Goal: Task Accomplishment & Management: Use online tool/utility

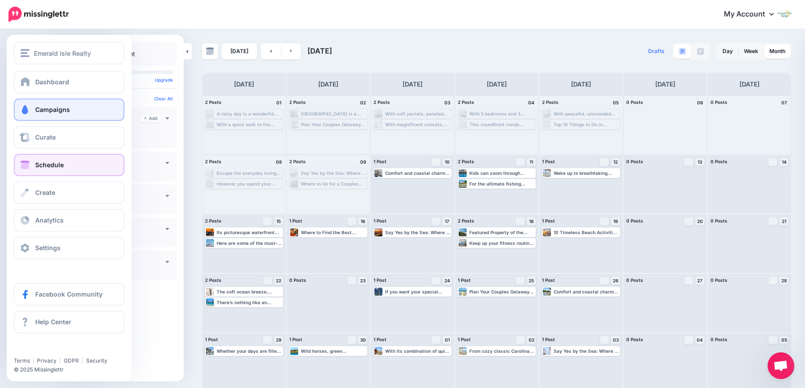
click at [36, 107] on link "Campaigns" at bounding box center [69, 110] width 111 height 22
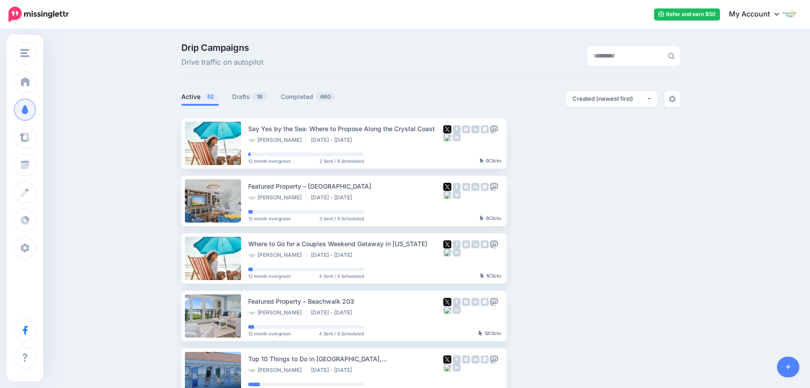
click at [792, 366] on link at bounding box center [788, 367] width 23 height 21
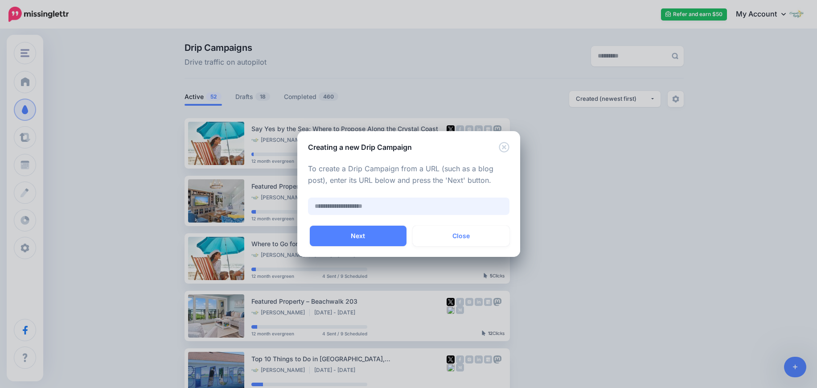
paste input "**********"
type input "**********"
click at [396, 230] on button "Next" at bounding box center [358, 236] width 97 height 21
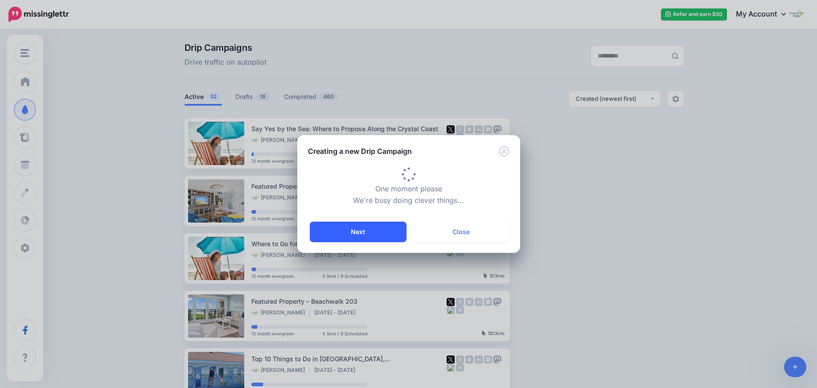
type input "**********"
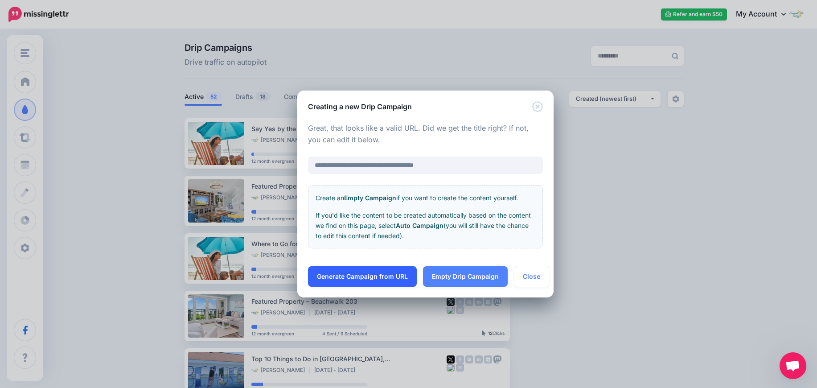
click at [391, 275] on link "Generate Campaign from URL" at bounding box center [362, 276] width 109 height 21
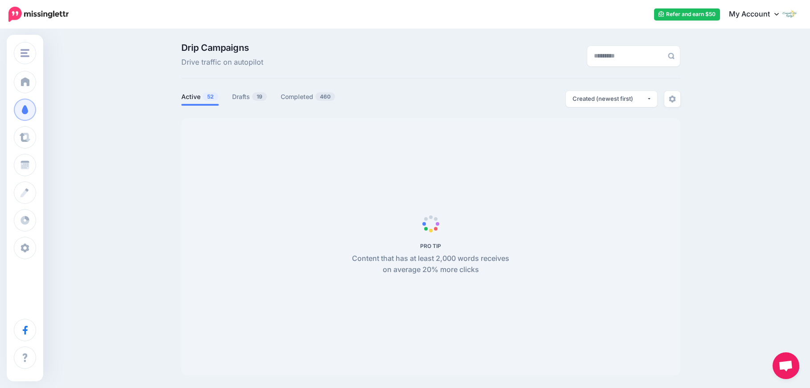
click at [792, 366] on span "Open chat" at bounding box center [786, 366] width 15 height 12
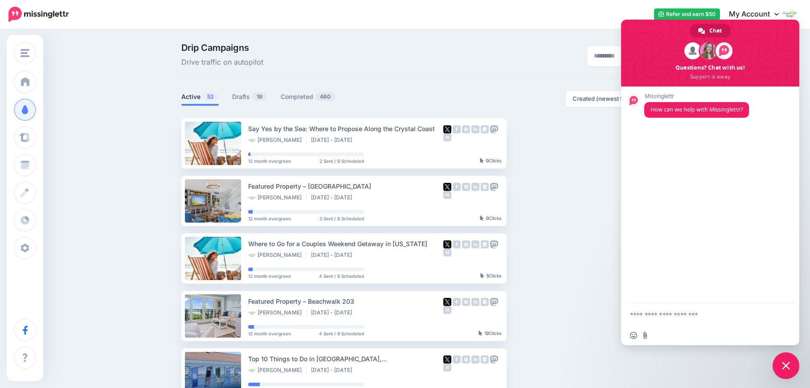
click at [557, 216] on div "View Campaign Pause Campaign View Scheduled Content Reschedule Campaign Downloa…" at bounding box center [546, 201] width 67 height 50
click at [785, 370] on span "Close chat" at bounding box center [786, 365] width 27 height 27
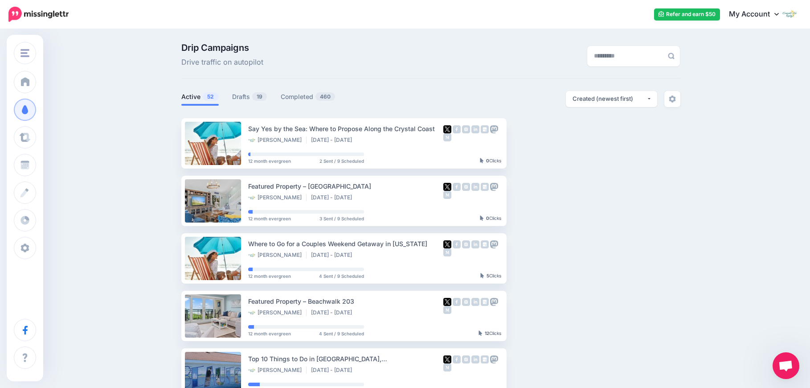
click at [799, 370] on div "Open chat" at bounding box center [786, 365] width 27 height 27
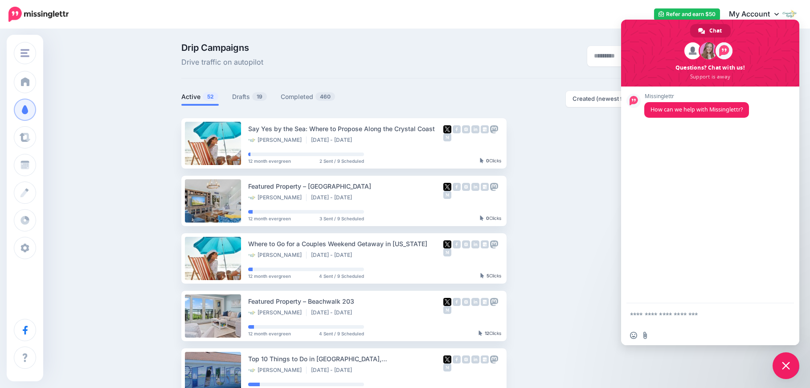
click at [786, 365] on span "Close chat" at bounding box center [786, 366] width 8 height 8
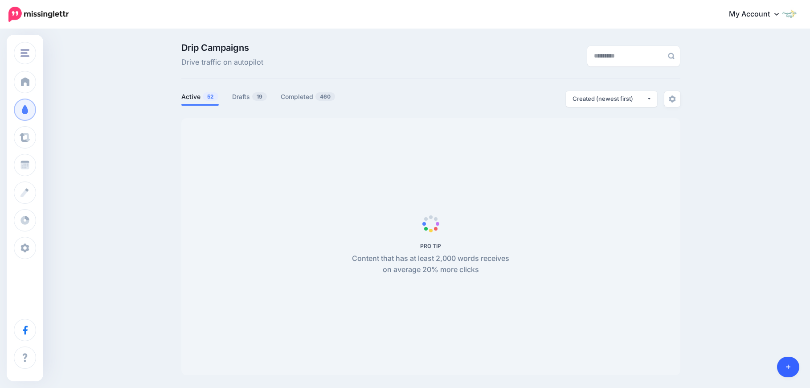
click at [789, 368] on body "My Account Dashboard My Account Billing Logout" at bounding box center [405, 194] width 810 height 388
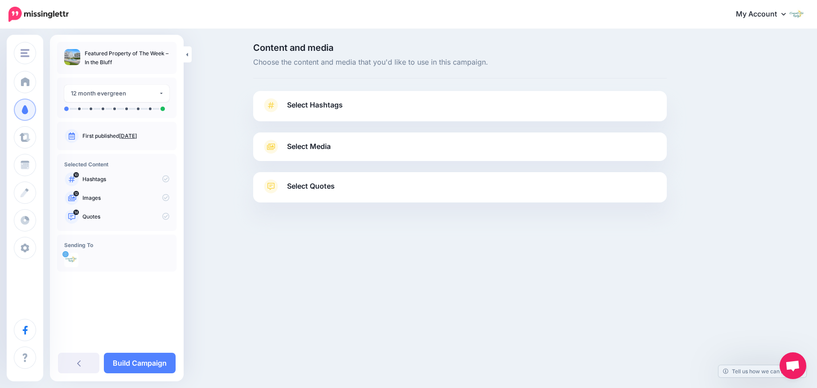
click at [344, 104] on link "Select Hashtags" at bounding box center [460, 109] width 396 height 23
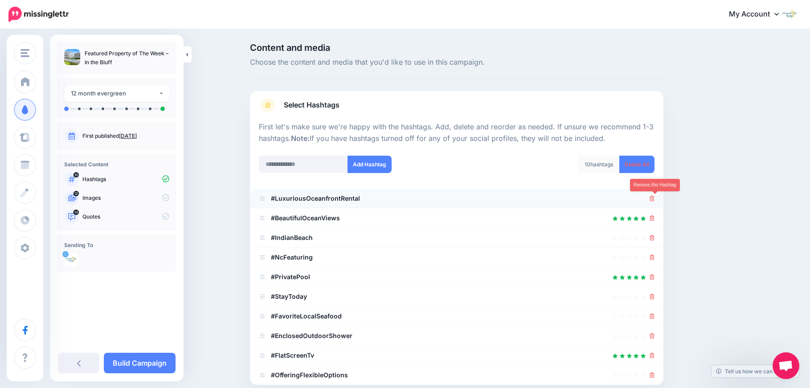
click at [653, 199] on icon at bounding box center [652, 198] width 5 height 5
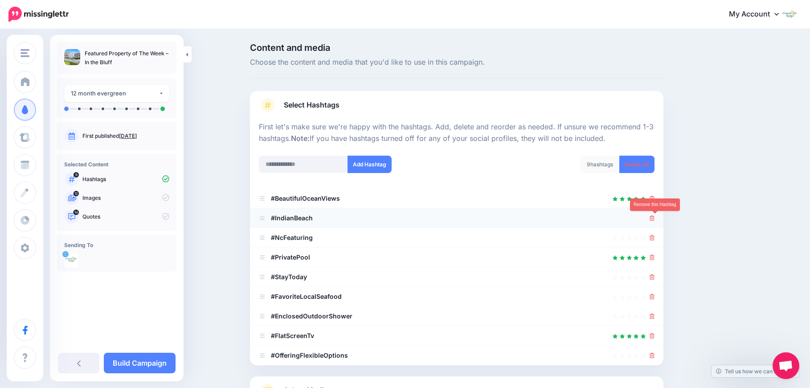
click at [655, 218] on icon at bounding box center [652, 217] width 5 height 5
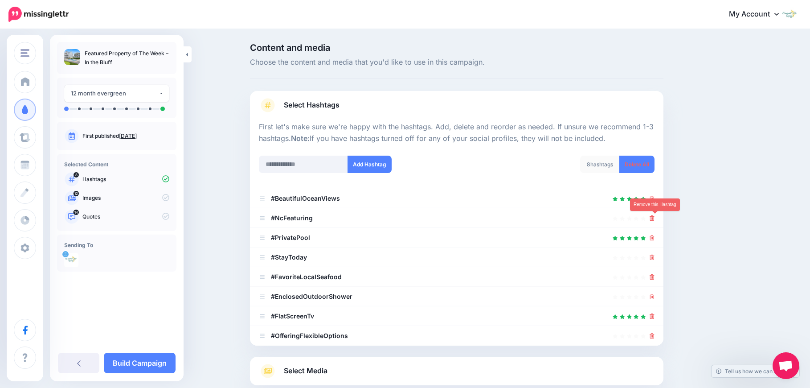
click at [655, 218] on icon at bounding box center [652, 217] width 5 height 5
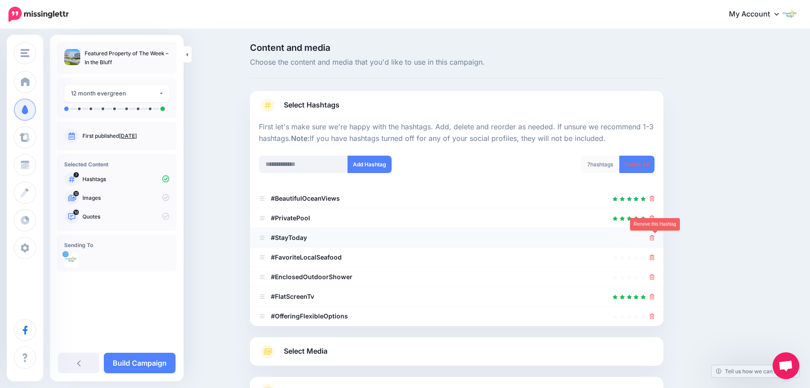
click at [655, 238] on icon at bounding box center [652, 237] width 5 height 5
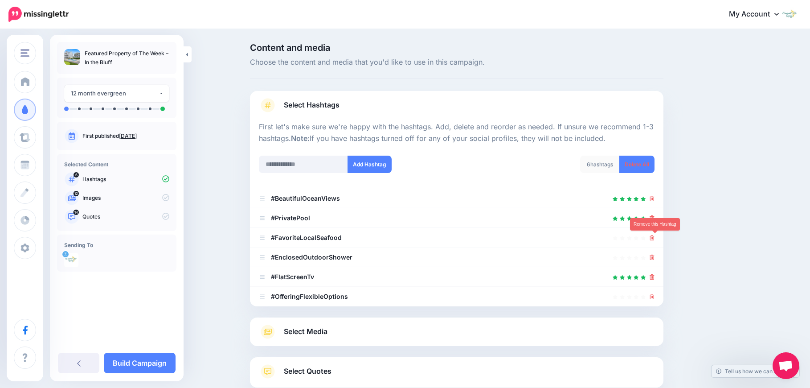
click at [655, 238] on icon at bounding box center [652, 237] width 5 height 5
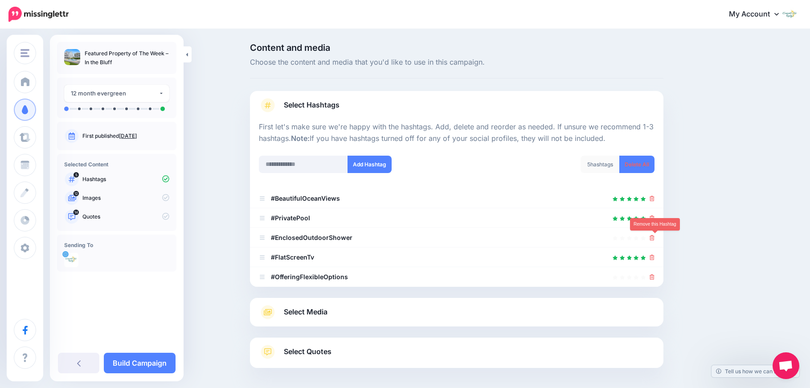
click at [655, 238] on icon at bounding box center [652, 237] width 5 height 5
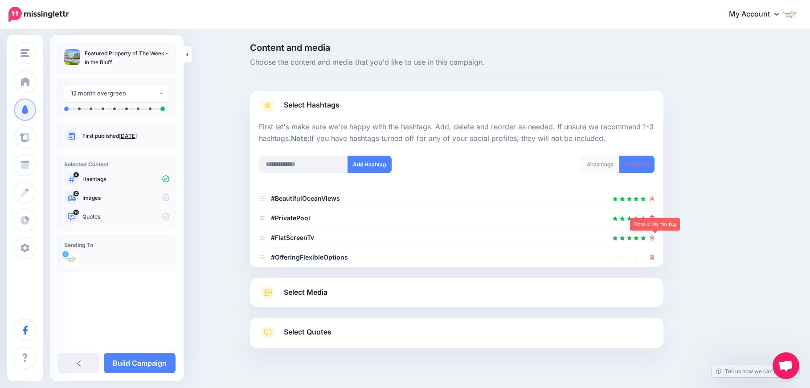
click at [655, 238] on icon at bounding box center [652, 237] width 5 height 5
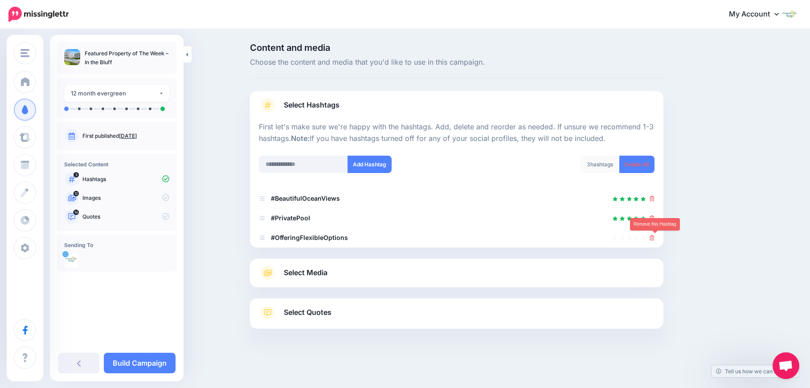
click at [655, 238] on icon at bounding box center [652, 237] width 5 height 5
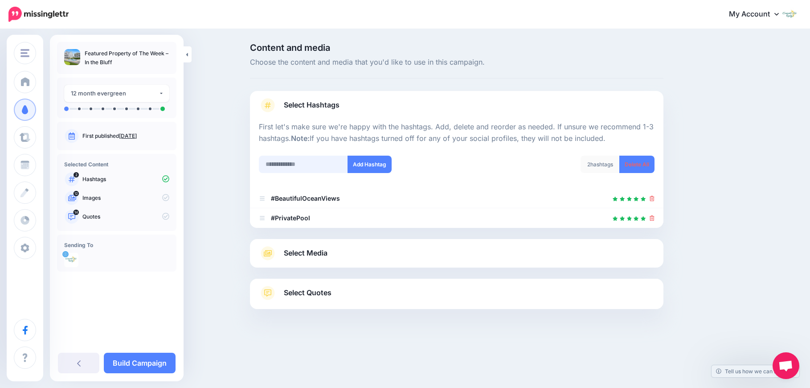
click at [327, 168] on input "text" at bounding box center [303, 164] width 89 height 17
type input "**********"
click at [368, 166] on button "Add Hashtag" at bounding box center [370, 164] width 44 height 17
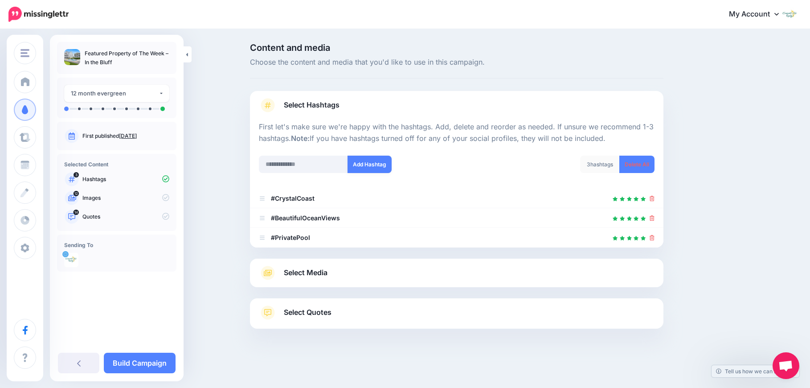
scroll to position [12, 0]
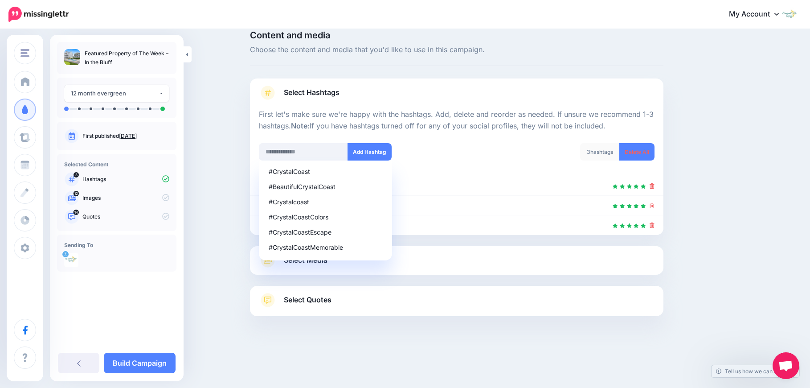
click at [727, 167] on div "Content and media Choose the content and media that you'd like to use in this c…" at bounding box center [499, 196] width 513 height 330
click at [552, 261] on link "Select Media" at bounding box center [457, 260] width 396 height 14
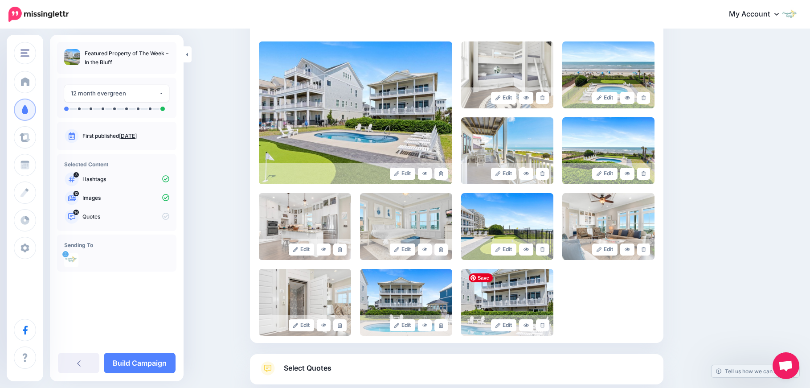
scroll to position [258, 0]
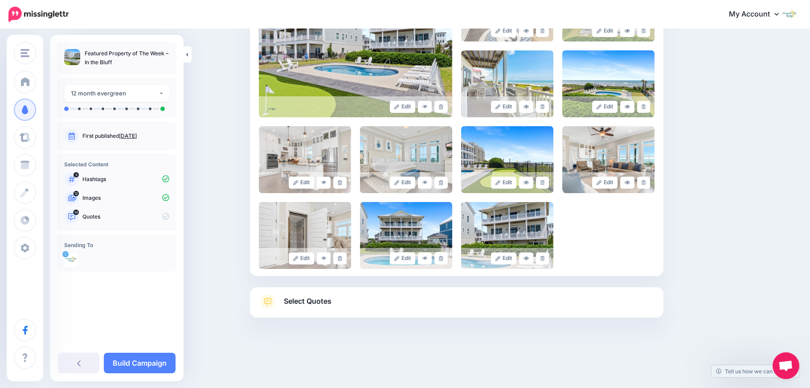
click at [397, 300] on link "Select Quotes" at bounding box center [457, 305] width 396 height 23
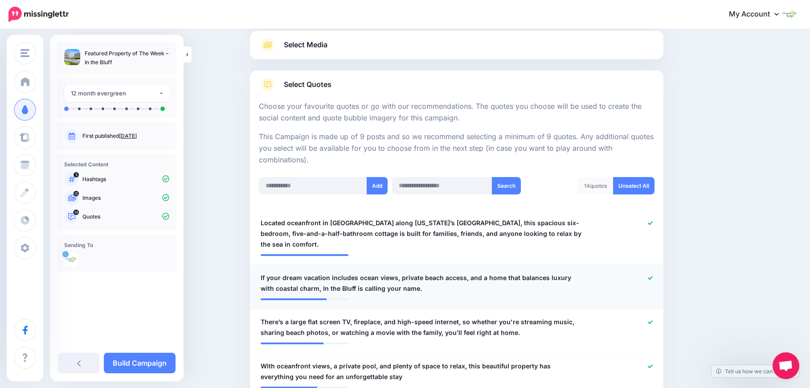
scroll to position [146, 0]
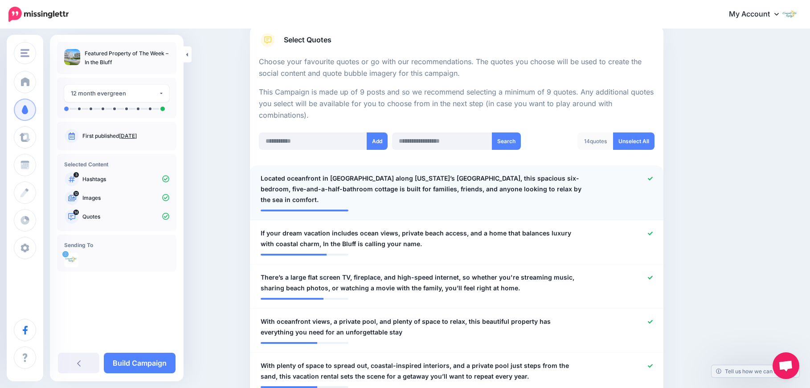
click at [652, 180] on icon at bounding box center [650, 178] width 5 height 5
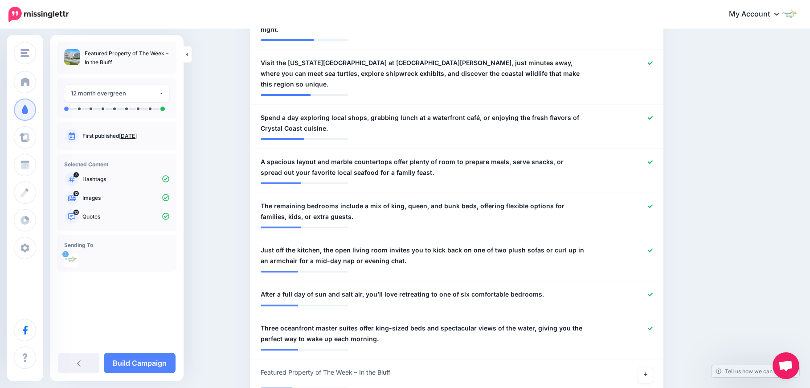
scroll to position [681, 0]
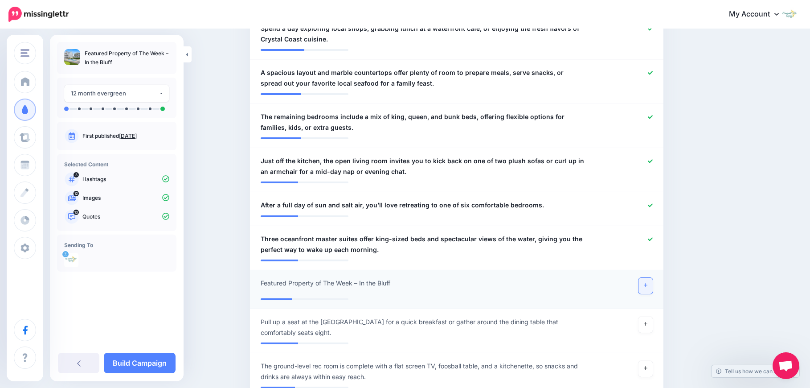
click at [650, 278] on link at bounding box center [646, 286] width 14 height 16
click at [648, 283] on icon at bounding box center [646, 285] width 4 height 4
click at [727, 240] on div "Content and media Choose the content and media that you'd like to use in this c…" at bounding box center [499, 297] width 513 height 1871
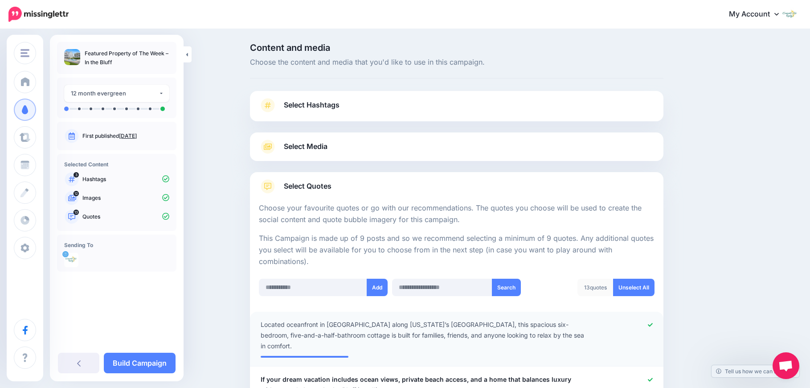
scroll to position [89, 0]
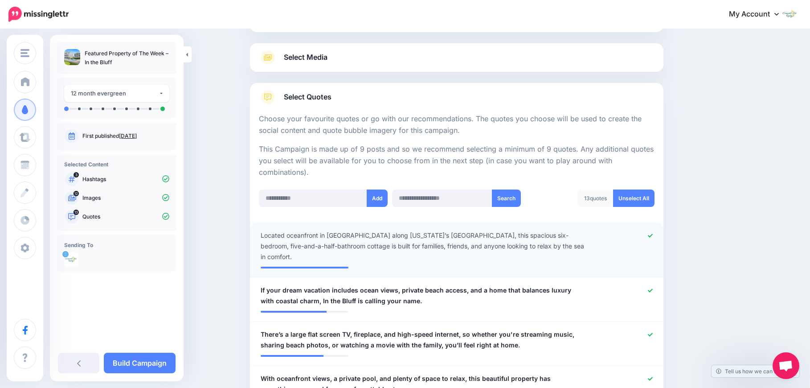
click at [653, 237] on icon at bounding box center [650, 236] width 5 height 4
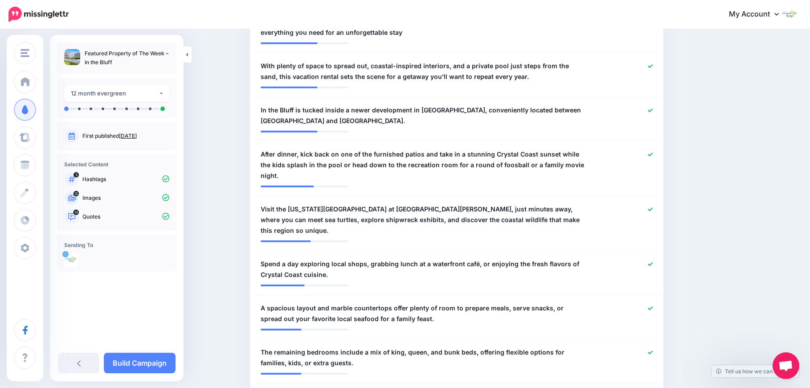
scroll to position [669, 0]
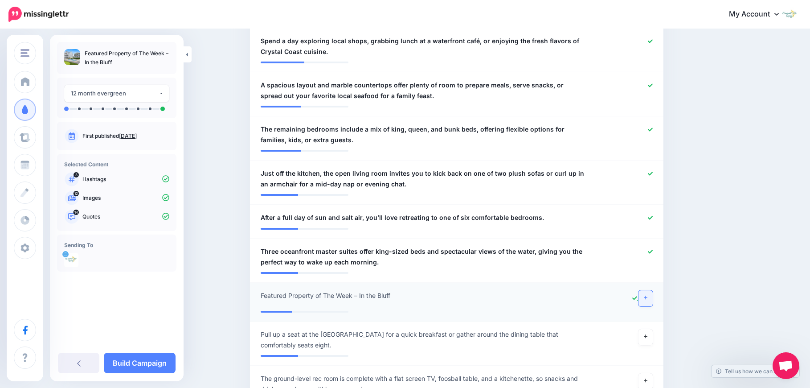
click at [637, 296] on icon at bounding box center [635, 298] width 5 height 4
drag, startPoint x: 648, startPoint y: 263, endPoint x: 658, endPoint y: 268, distance: 11.0
click at [648, 295] on icon at bounding box center [646, 297] width 4 height 5
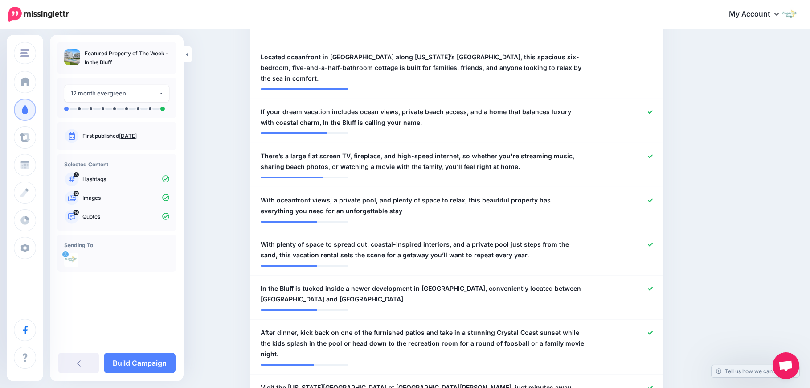
scroll to position [178, 0]
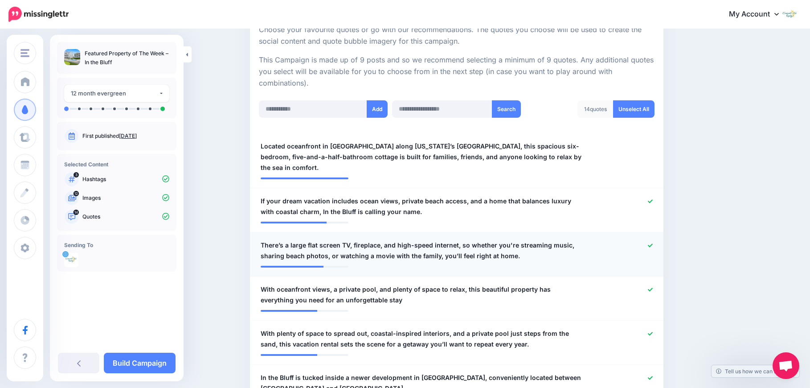
click at [651, 243] on icon at bounding box center [650, 245] width 5 height 5
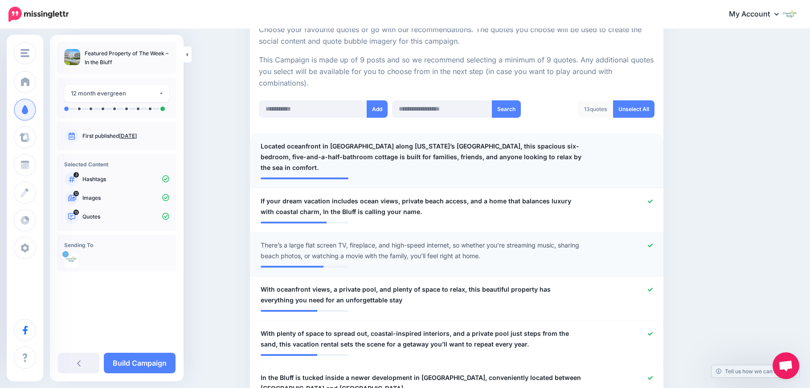
click at [622, 152] on div at bounding box center [626, 157] width 68 height 32
click at [647, 158] on div at bounding box center [626, 157] width 68 height 32
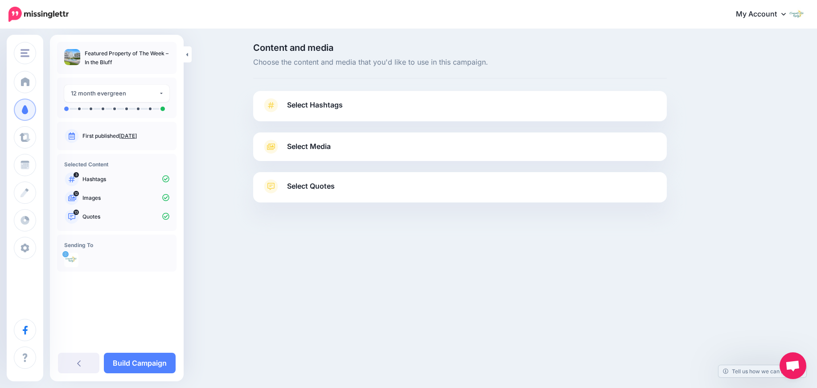
click at [347, 100] on link "Select Hashtags" at bounding box center [460, 109] width 396 height 23
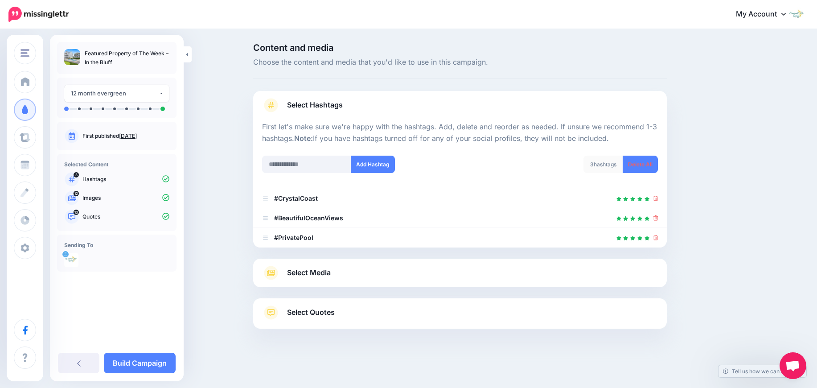
click at [392, 275] on link "Select Media" at bounding box center [460, 273] width 396 height 14
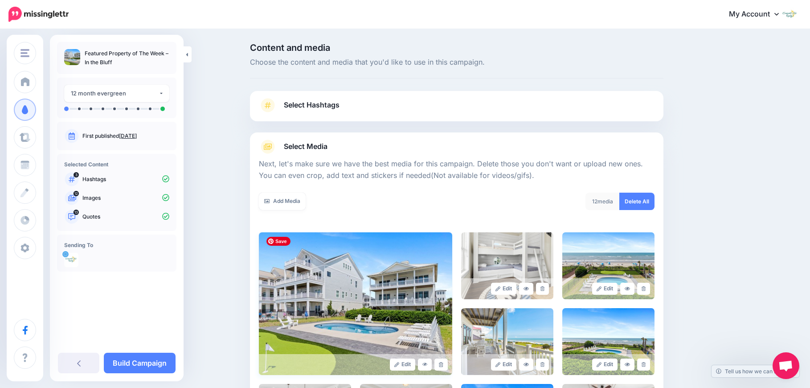
scroll to position [245, 0]
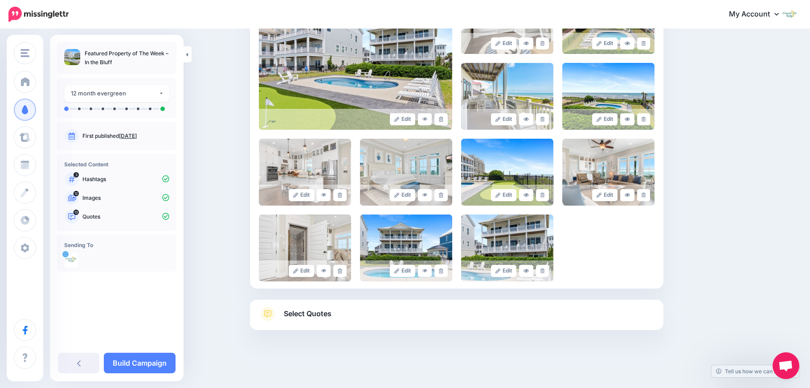
click at [405, 307] on link "Select Quotes" at bounding box center [457, 318] width 396 height 23
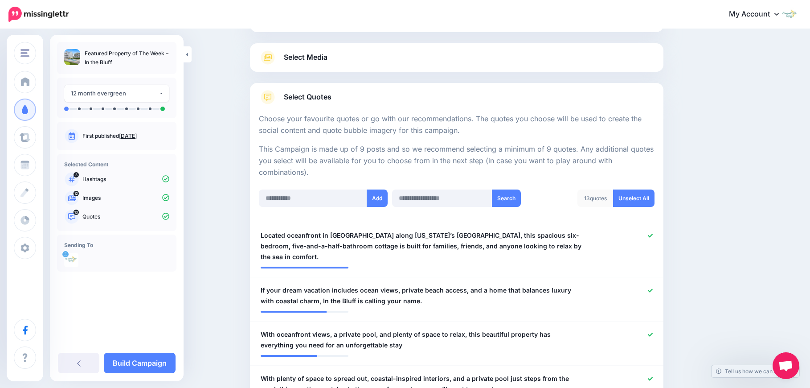
scroll to position [223, 0]
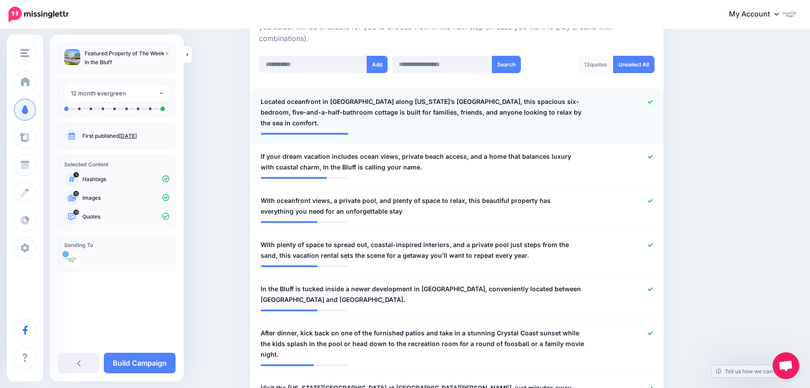
click at [653, 103] on icon at bounding box center [650, 102] width 5 height 4
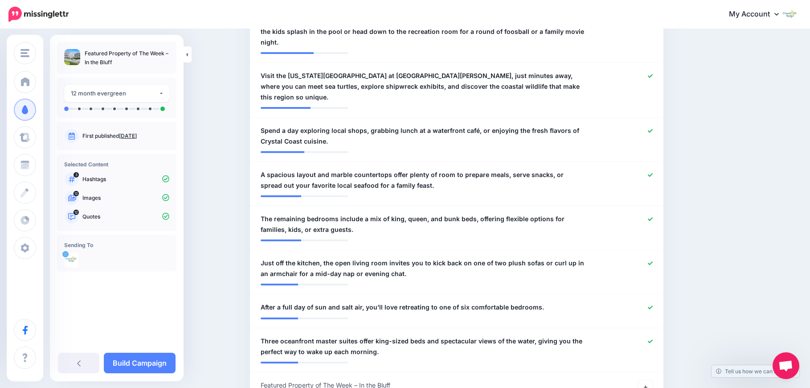
scroll to position [579, 0]
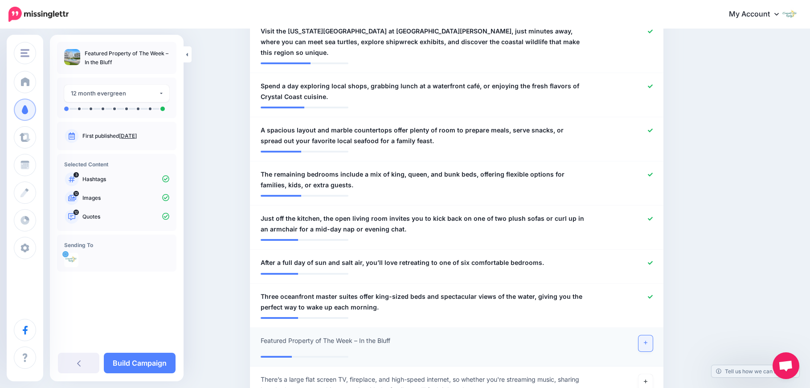
click at [648, 341] on icon at bounding box center [646, 343] width 4 height 4
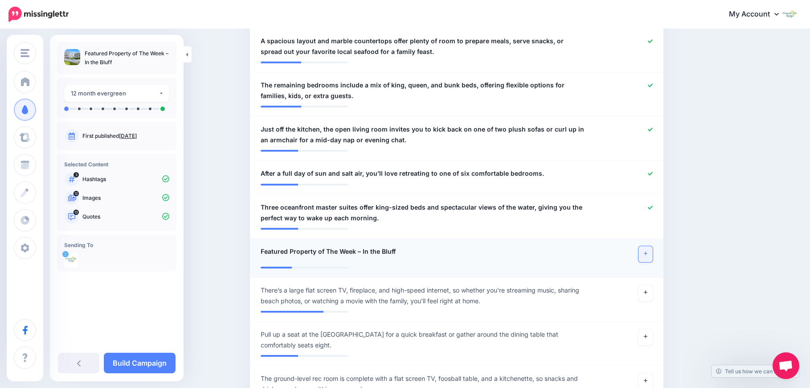
scroll to position [713, 0]
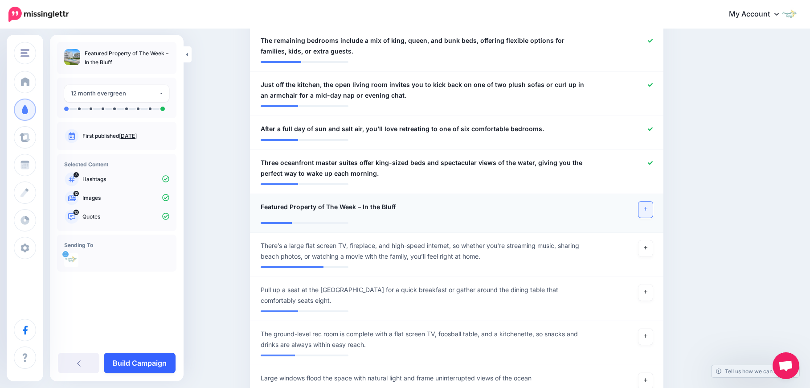
click at [146, 360] on link "Build Campaign" at bounding box center [140, 363] width 72 height 21
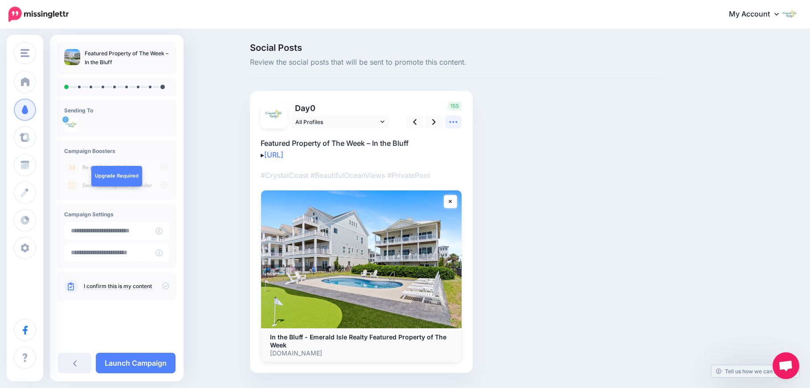
click at [458, 124] on icon at bounding box center [453, 121] width 9 height 9
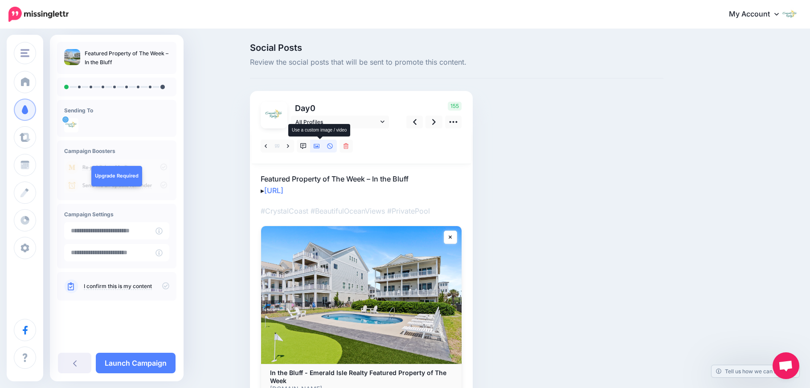
click at [318, 145] on icon at bounding box center [317, 146] width 6 height 6
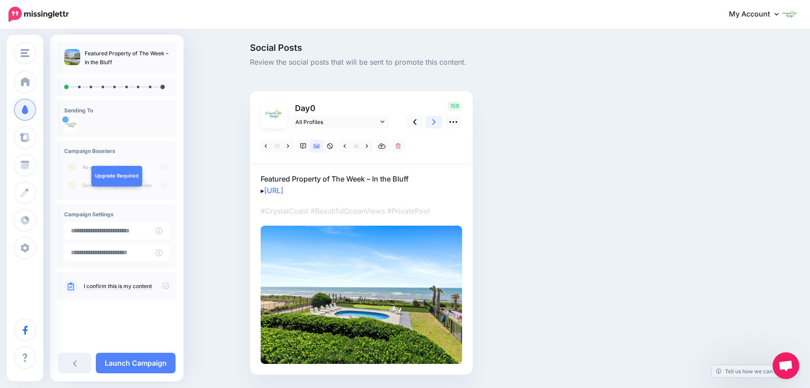
click at [434, 123] on link at bounding box center [434, 121] width 17 height 13
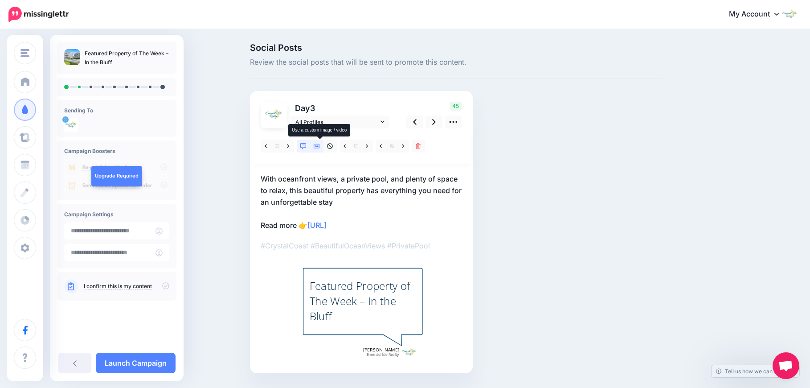
click at [320, 147] on icon at bounding box center [317, 146] width 6 height 4
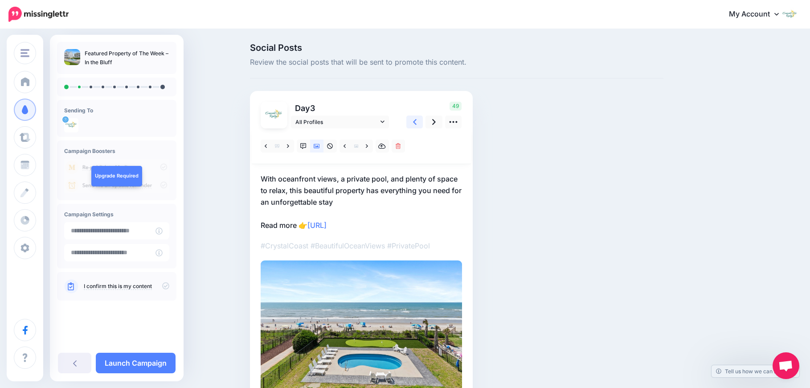
click at [415, 125] on link at bounding box center [415, 121] width 17 height 13
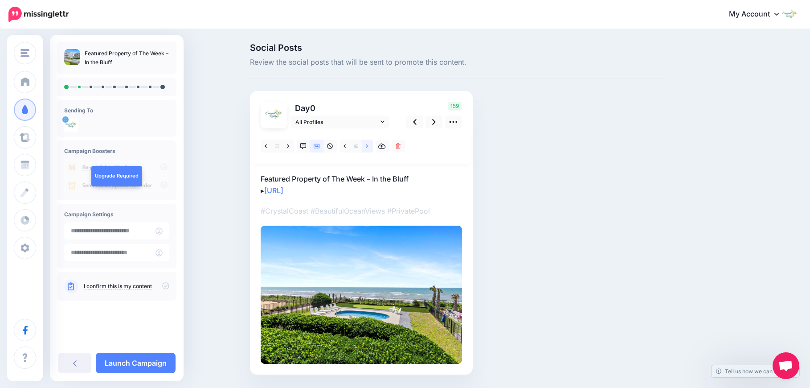
click at [368, 148] on icon at bounding box center [367, 146] width 2 height 6
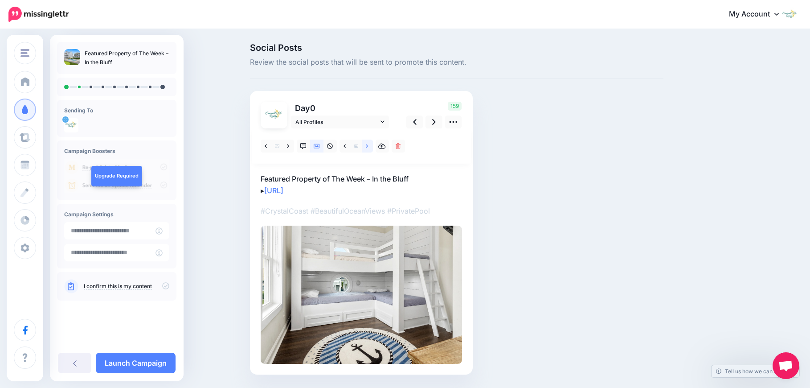
click at [368, 148] on icon at bounding box center [367, 146] width 2 height 6
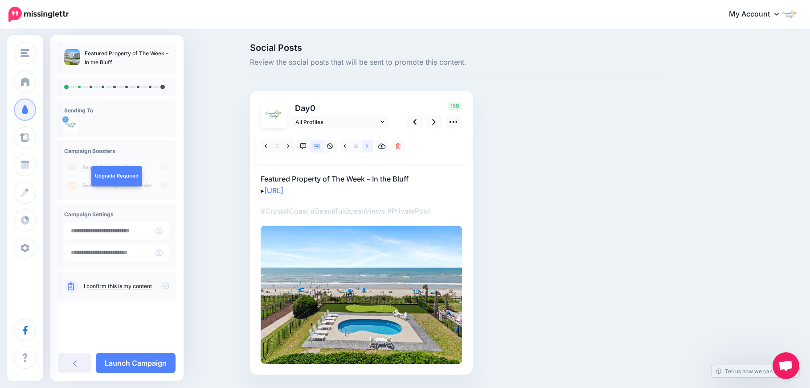
click at [368, 148] on icon at bounding box center [367, 146] width 2 height 6
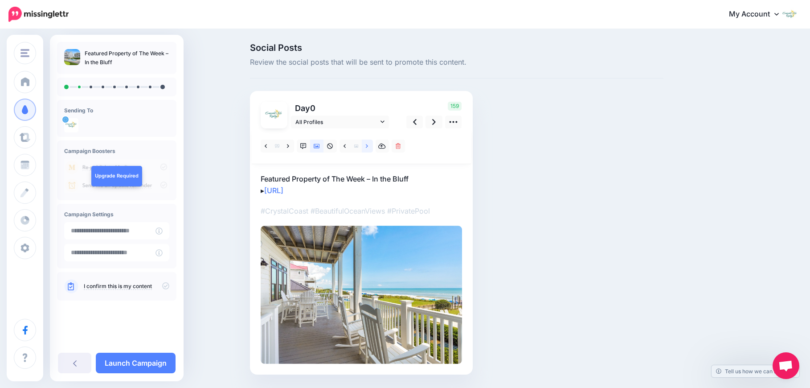
click at [368, 148] on icon at bounding box center [367, 146] width 2 height 6
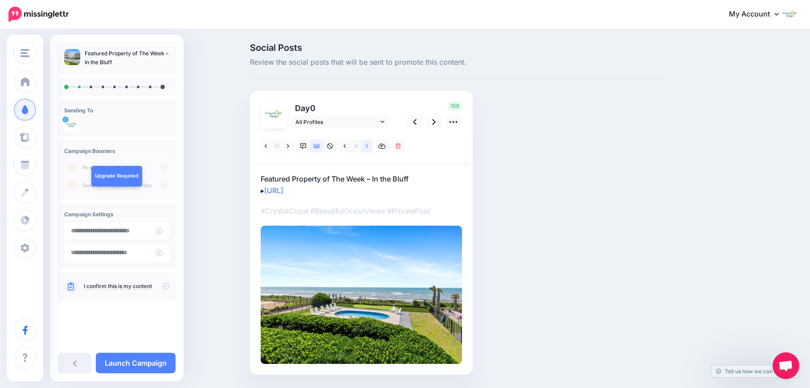
click at [368, 148] on icon at bounding box center [367, 146] width 2 height 6
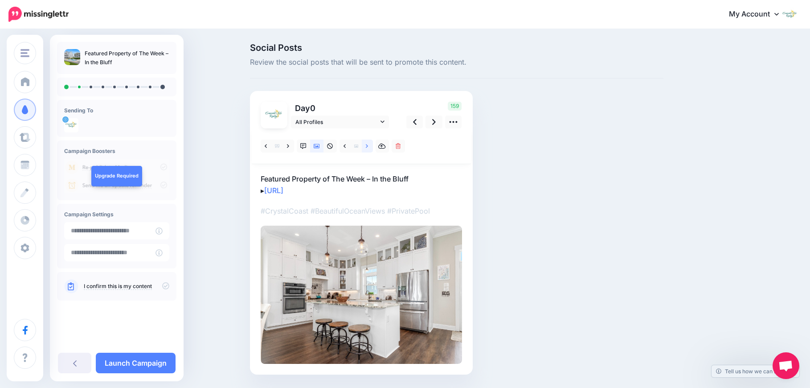
click at [368, 148] on icon at bounding box center [367, 146] width 2 height 6
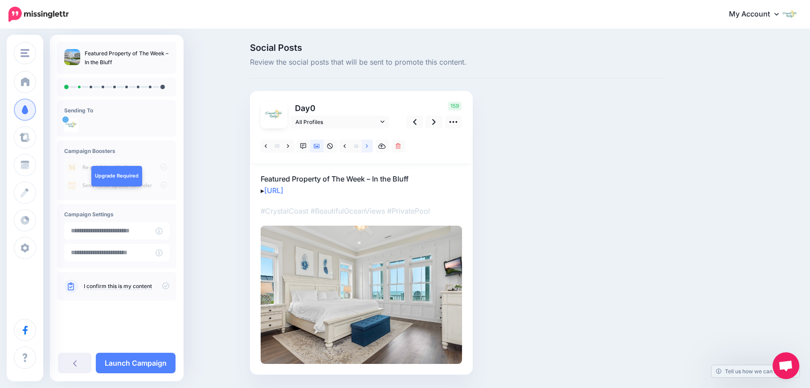
click at [368, 148] on icon at bounding box center [367, 146] width 2 height 6
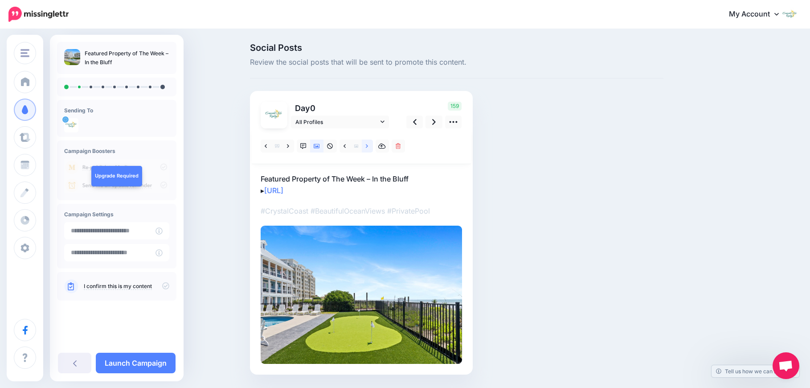
click at [368, 148] on icon at bounding box center [367, 146] width 2 height 6
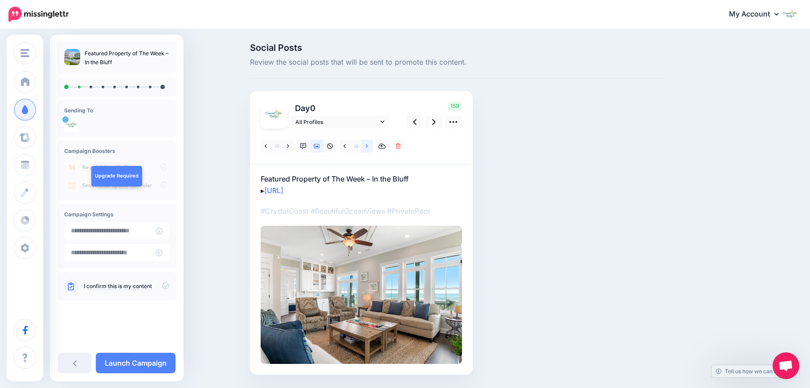
click at [368, 148] on icon at bounding box center [367, 146] width 2 height 6
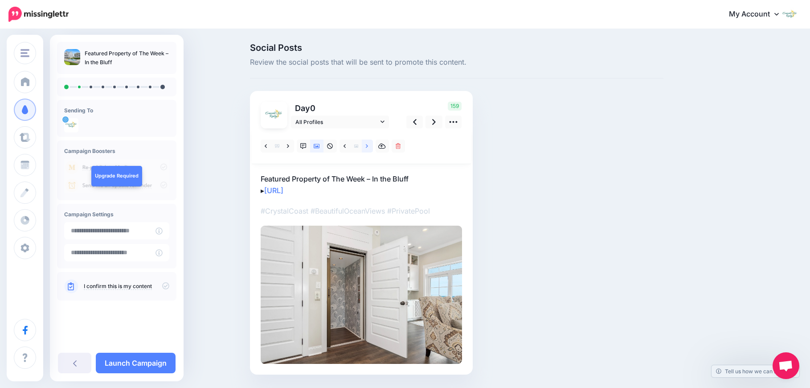
click at [368, 148] on icon at bounding box center [367, 146] width 2 height 6
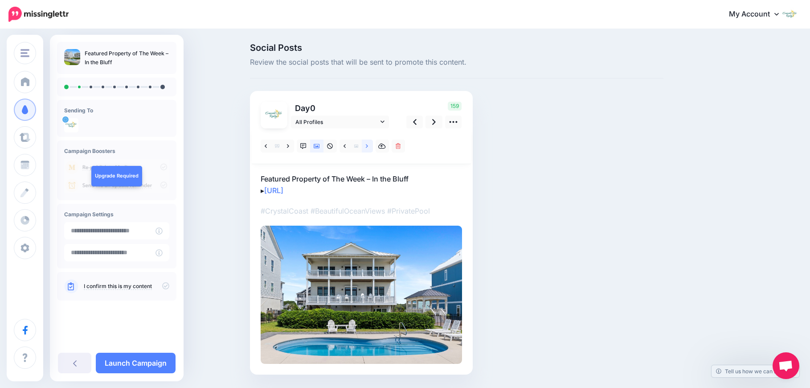
click at [368, 148] on icon at bounding box center [367, 146] width 2 height 6
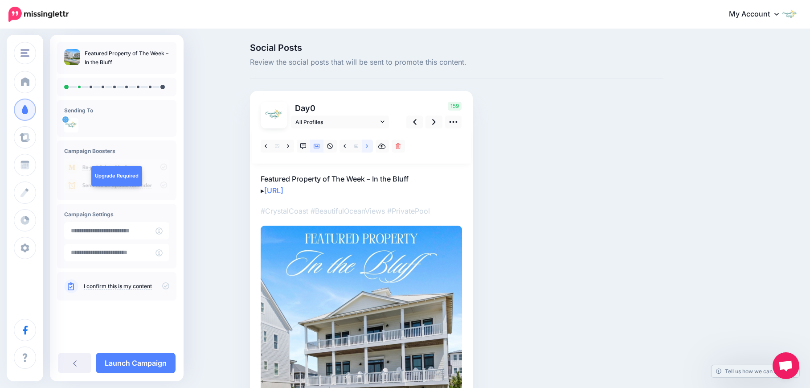
click at [368, 148] on icon at bounding box center [367, 146] width 2 height 6
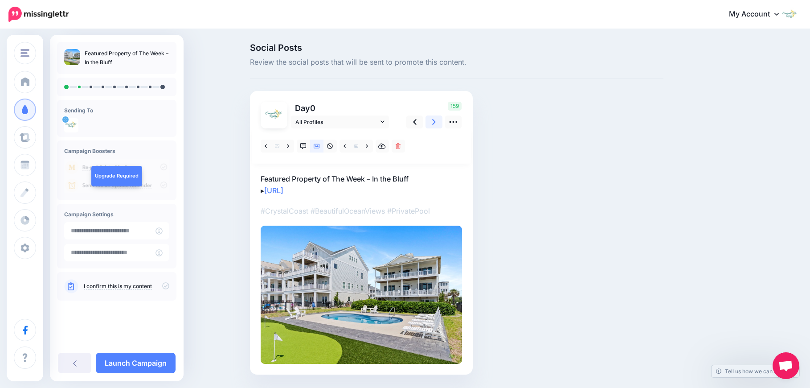
click at [436, 124] on icon at bounding box center [434, 121] width 4 height 9
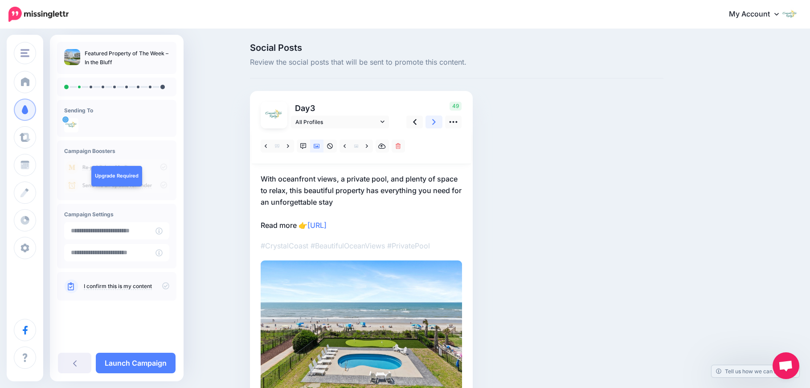
click at [436, 124] on icon at bounding box center [434, 121] width 4 height 9
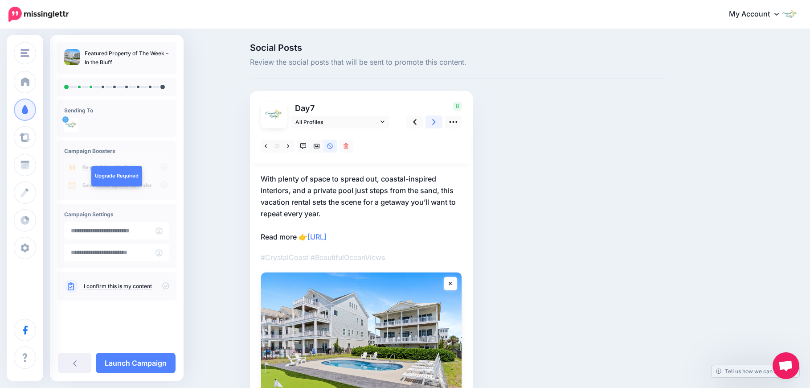
scroll to position [45, 0]
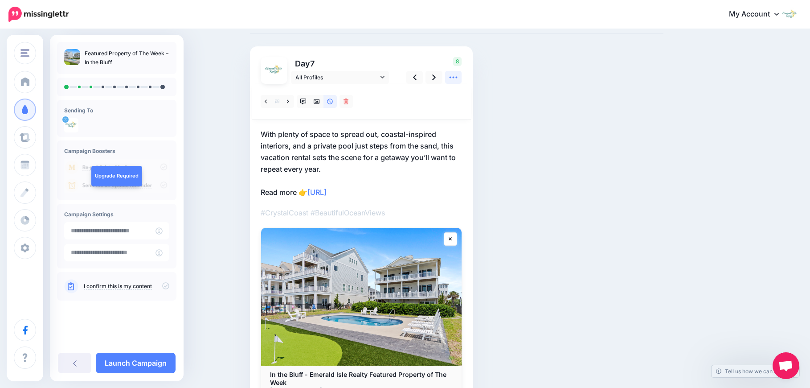
click at [457, 78] on icon at bounding box center [453, 77] width 9 height 9
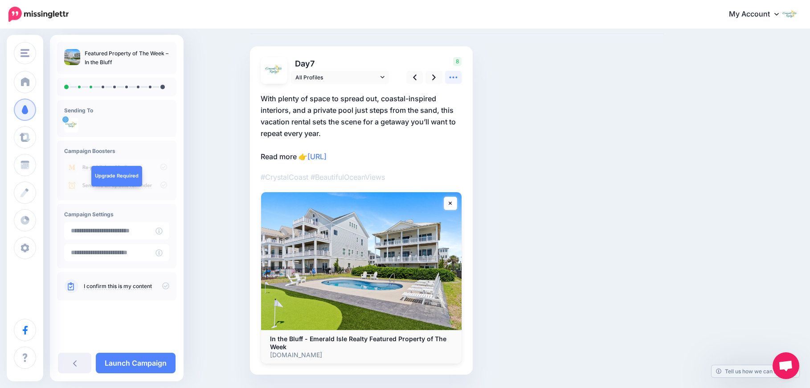
click at [457, 78] on icon at bounding box center [453, 77] width 9 height 9
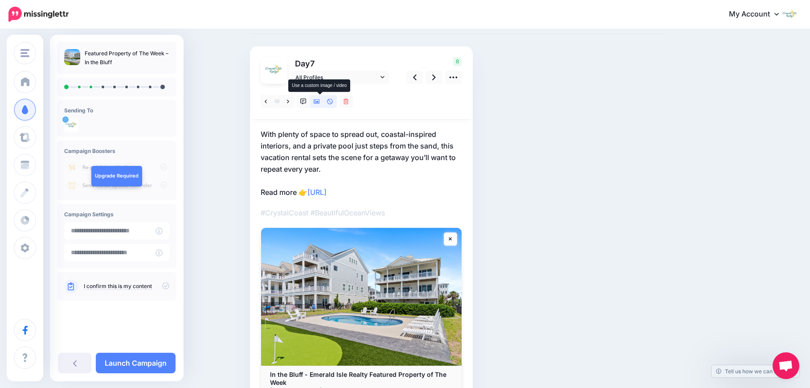
click at [320, 104] on icon at bounding box center [317, 102] width 6 height 6
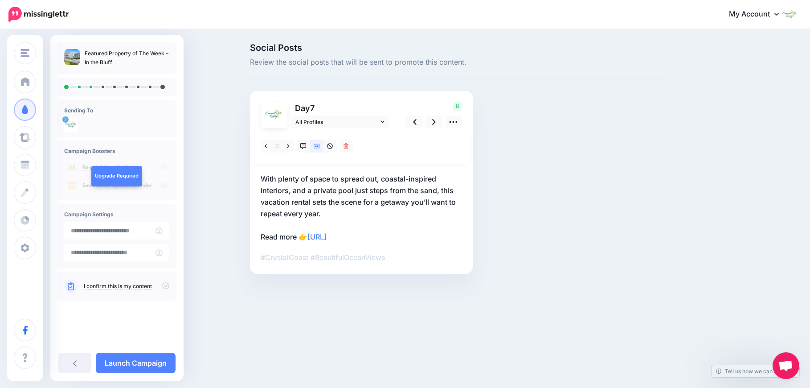
scroll to position [0, 0]
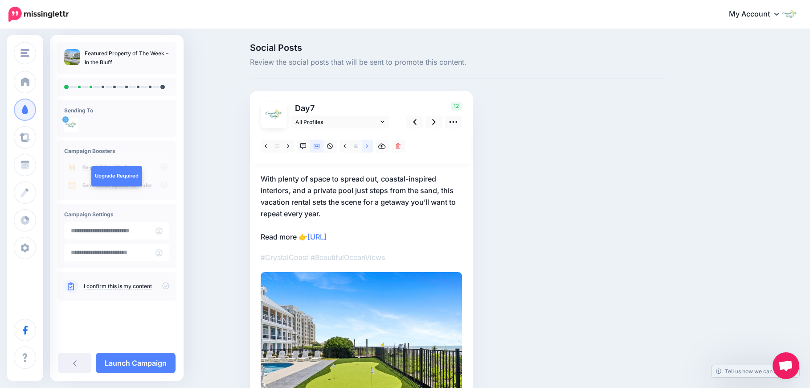
click at [368, 145] on link at bounding box center [367, 146] width 11 height 13
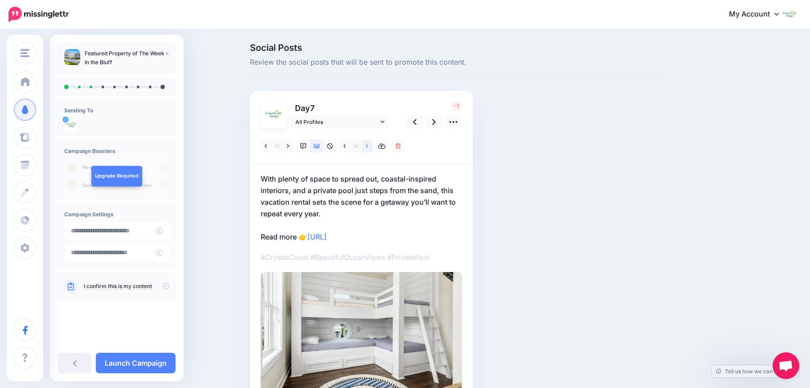
click at [368, 146] on link at bounding box center [367, 146] width 11 height 13
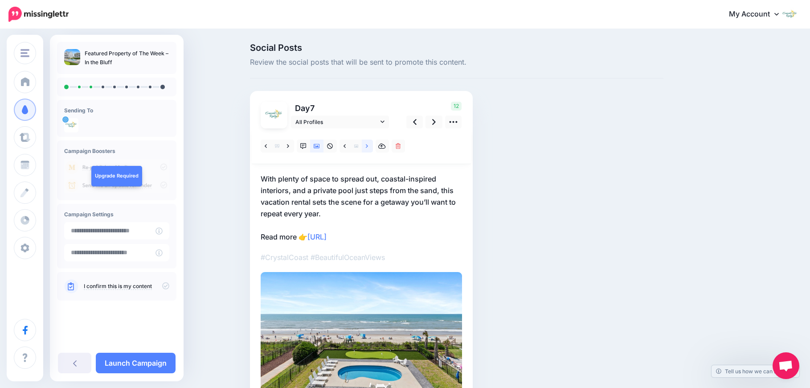
click at [368, 146] on link at bounding box center [367, 146] width 11 height 13
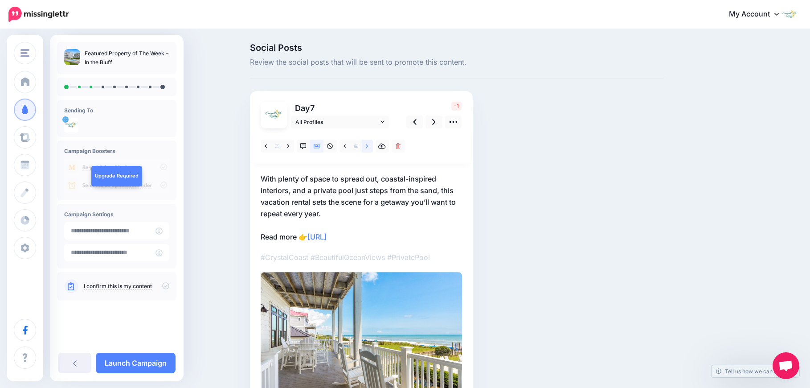
click at [368, 146] on link at bounding box center [367, 146] width 11 height 13
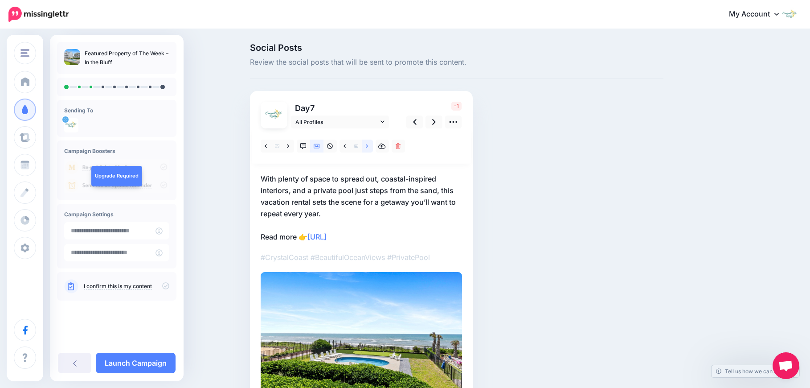
click at [368, 146] on link at bounding box center [367, 146] width 11 height 13
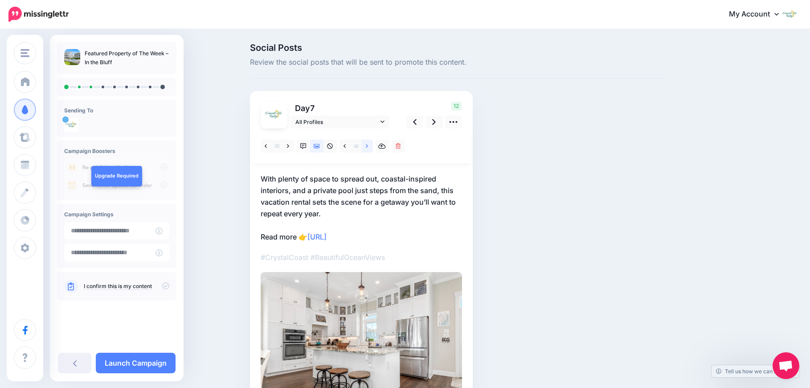
click at [368, 146] on link at bounding box center [367, 146] width 11 height 13
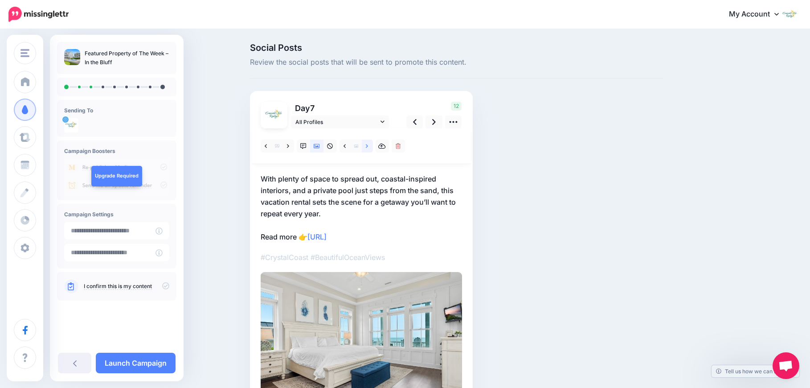
click at [368, 146] on link at bounding box center [367, 146] width 11 height 13
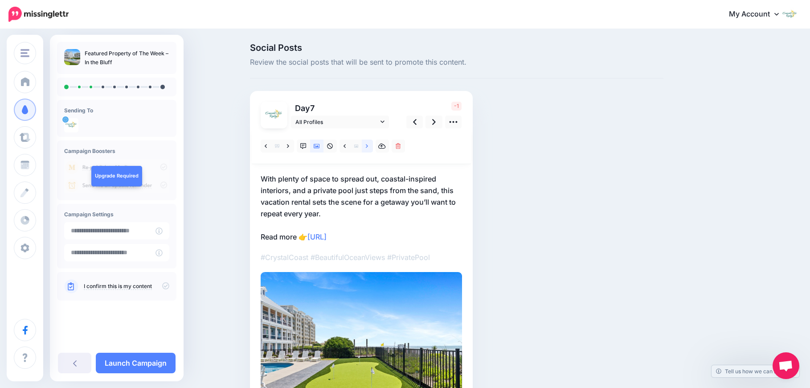
click at [368, 146] on link at bounding box center [367, 146] width 11 height 13
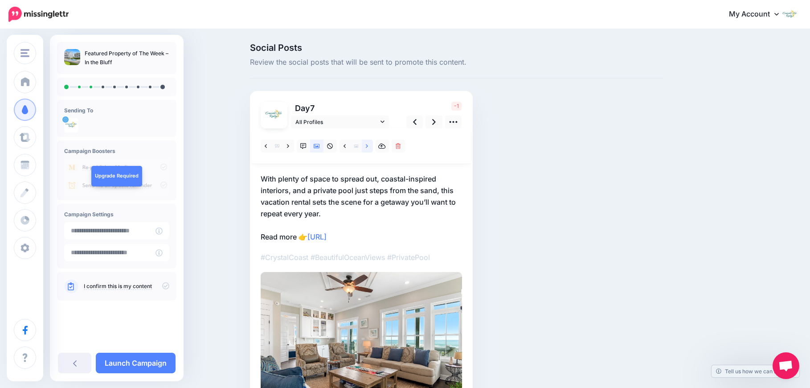
click at [368, 146] on link at bounding box center [367, 146] width 11 height 13
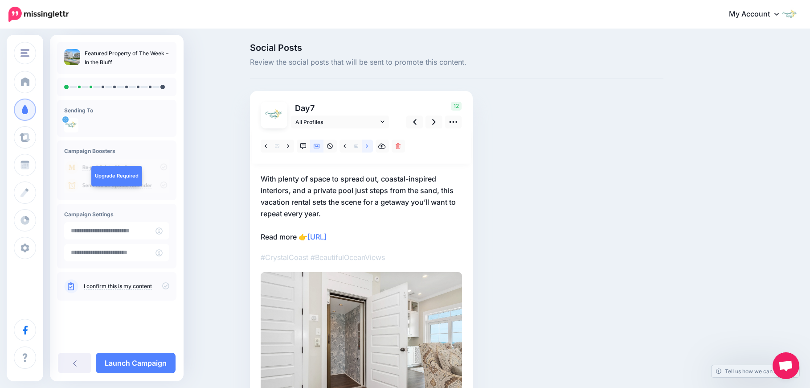
scroll to position [45, 0]
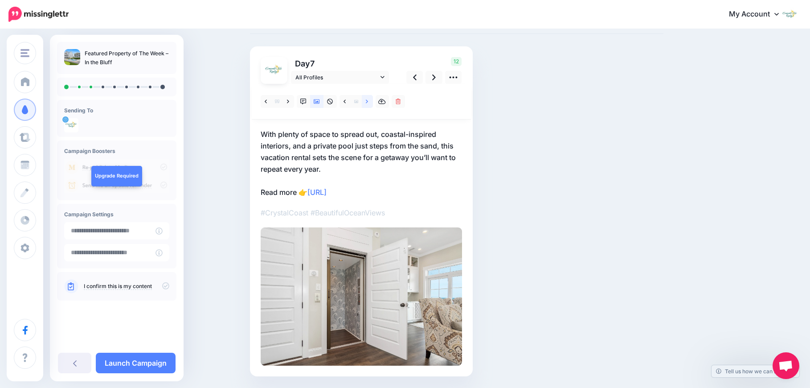
click at [367, 103] on link at bounding box center [367, 101] width 11 height 13
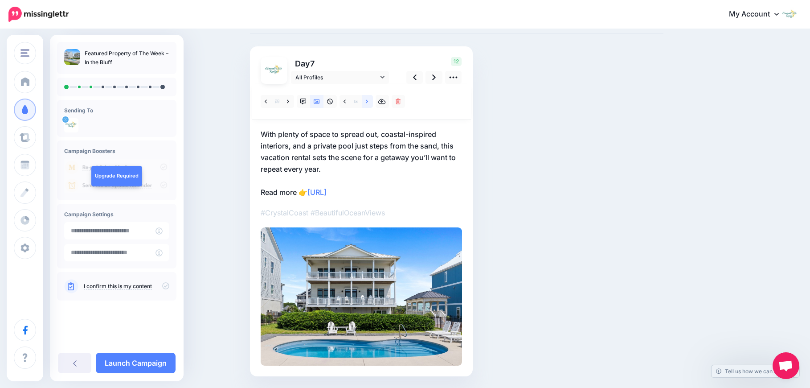
click at [367, 103] on link at bounding box center [367, 101] width 11 height 13
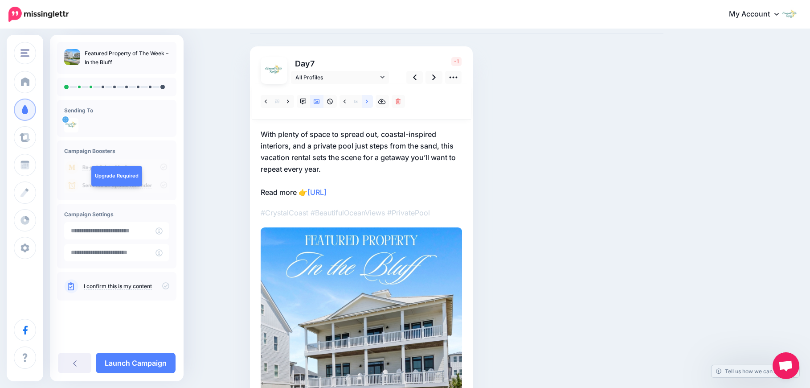
click at [367, 103] on link at bounding box center [367, 101] width 11 height 13
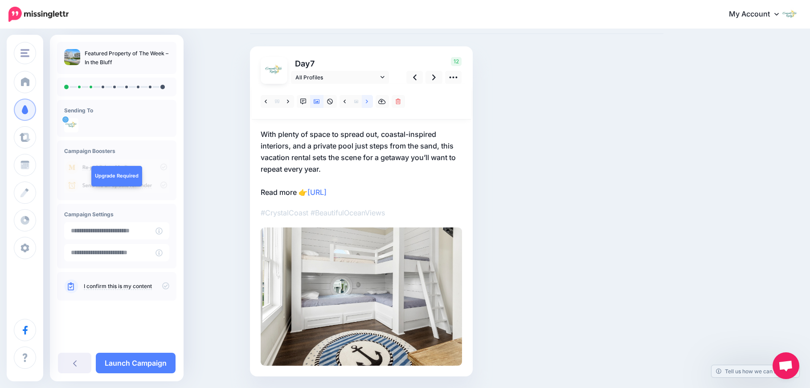
click at [369, 103] on link at bounding box center [367, 101] width 11 height 13
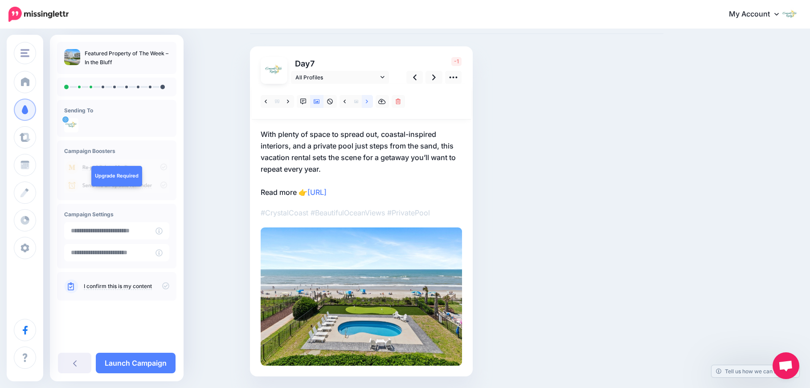
click at [369, 103] on link at bounding box center [367, 101] width 11 height 13
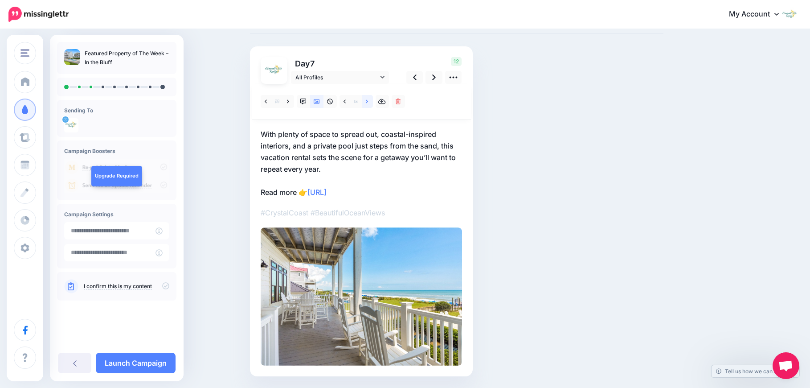
click at [369, 103] on link at bounding box center [367, 101] width 11 height 13
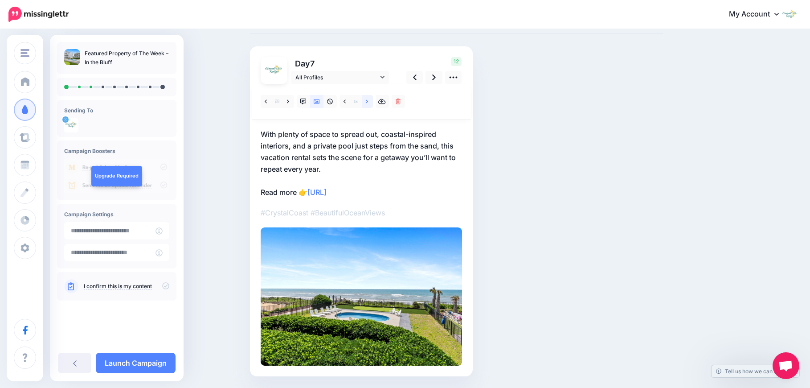
click at [369, 103] on link at bounding box center [367, 101] width 11 height 13
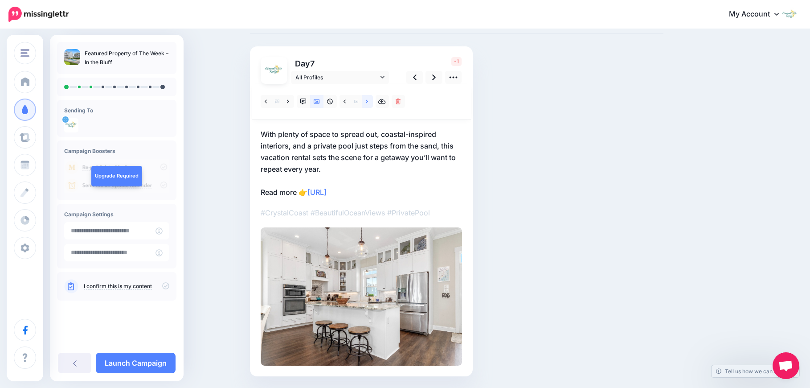
click at [369, 103] on link at bounding box center [367, 101] width 11 height 13
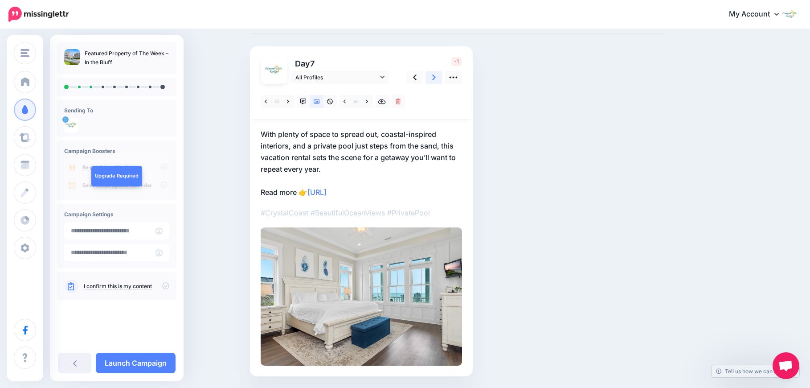
click at [436, 79] on icon at bounding box center [434, 77] width 4 height 9
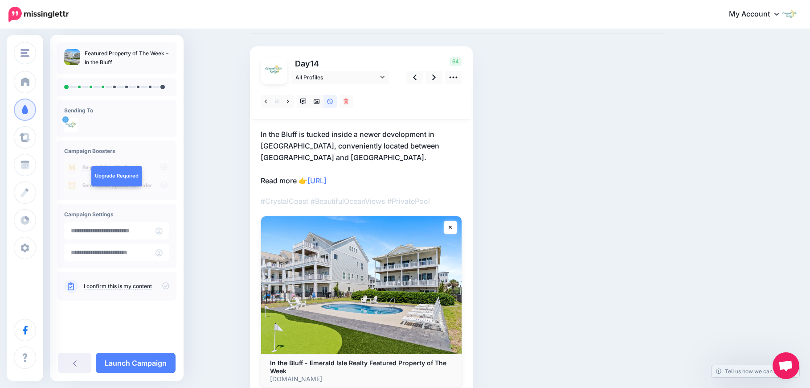
click at [414, 95] on div at bounding box center [361, 102] width 219 height 36
click at [417, 80] on icon at bounding box center [415, 77] width 4 height 9
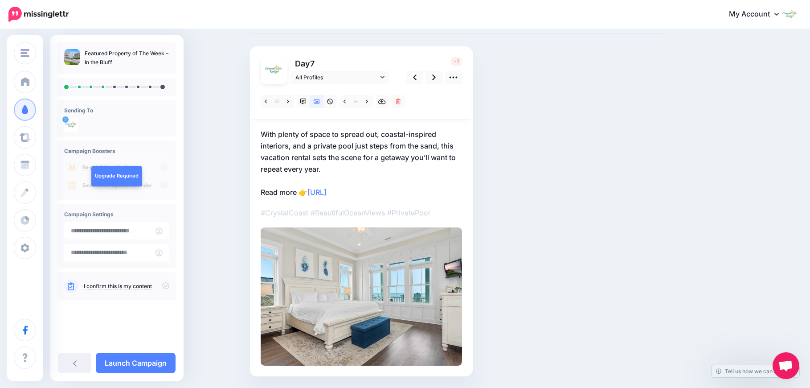
click at [322, 168] on p "With plenty of space to spread out, coastal-inspired interiors, and a private p…" at bounding box center [361, 163] width 201 height 70
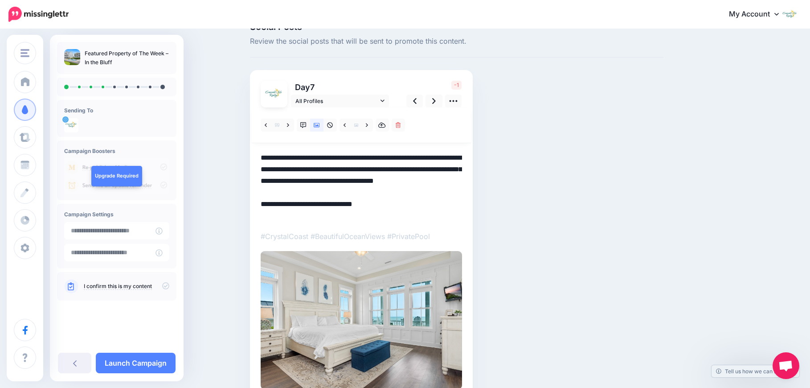
click at [301, 191] on textarea "**********" at bounding box center [361, 187] width 201 height 70
click at [425, 198] on textarea "**********" at bounding box center [361, 187] width 201 height 70
click at [437, 197] on textarea "**********" at bounding box center [361, 187] width 201 height 70
click at [436, 102] on icon at bounding box center [434, 100] width 4 height 9
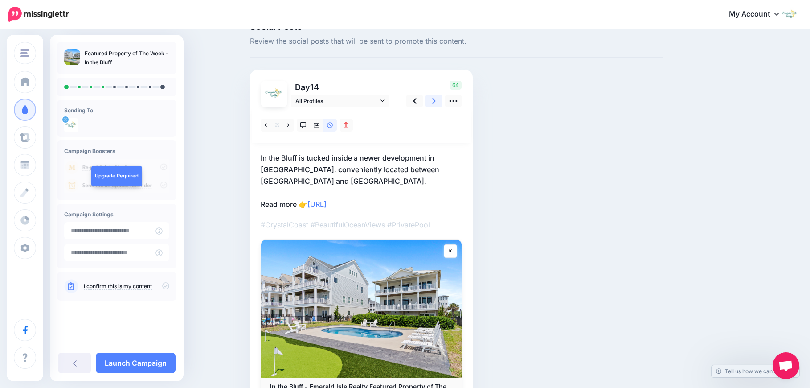
scroll to position [66, 0]
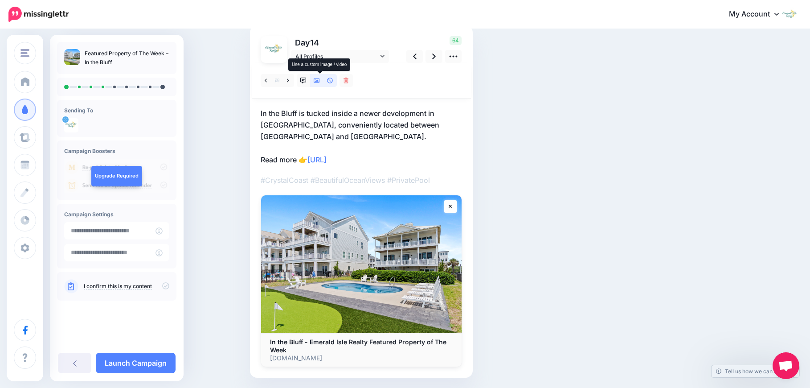
click at [323, 82] on link at bounding box center [316, 80] width 13 height 13
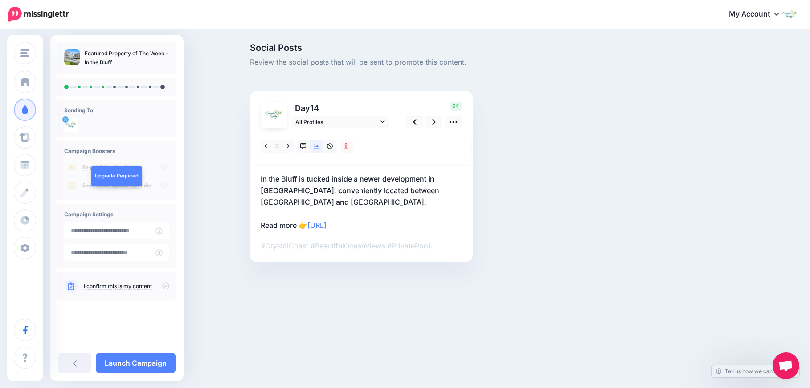
scroll to position [0, 0]
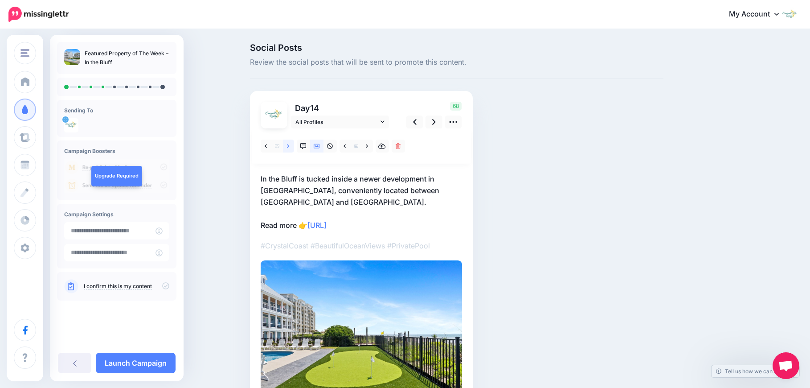
click at [290, 145] on link at bounding box center [288, 146] width 11 height 13
click at [368, 145] on link at bounding box center [367, 146] width 11 height 13
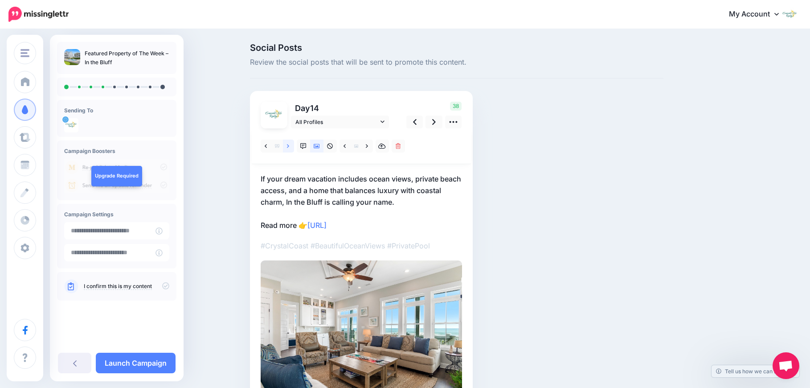
click at [289, 146] on icon at bounding box center [288, 146] width 2 height 6
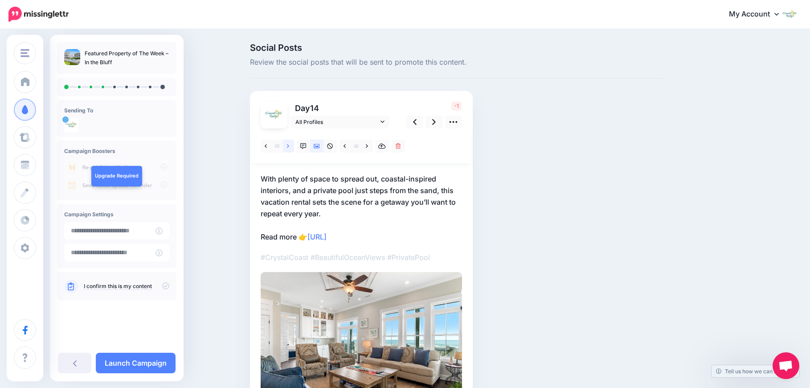
click at [289, 146] on icon at bounding box center [288, 146] width 2 height 6
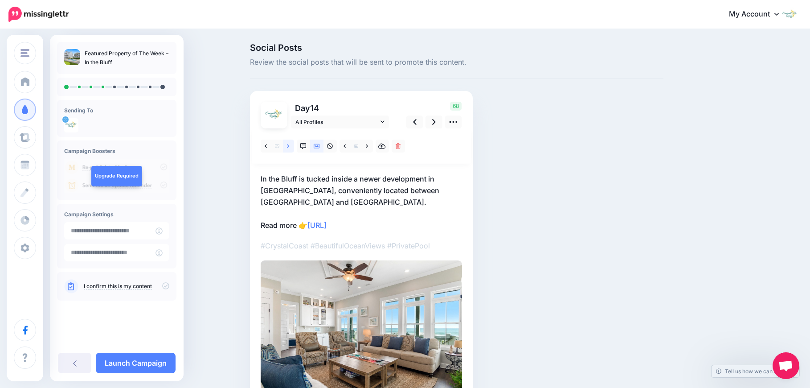
click at [289, 146] on icon at bounding box center [288, 146] width 2 height 6
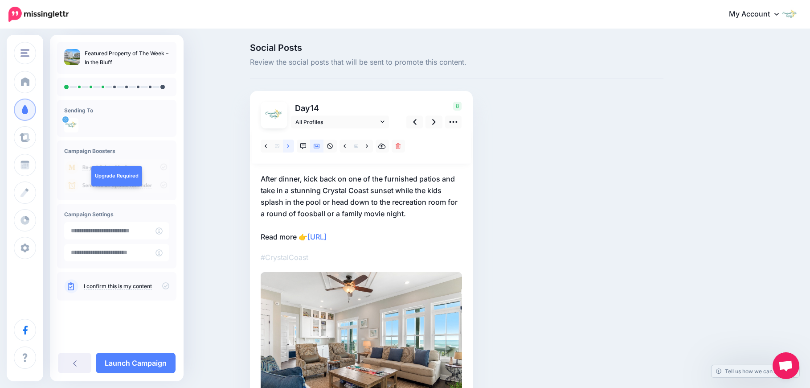
click at [289, 146] on icon at bounding box center [288, 146] width 2 height 6
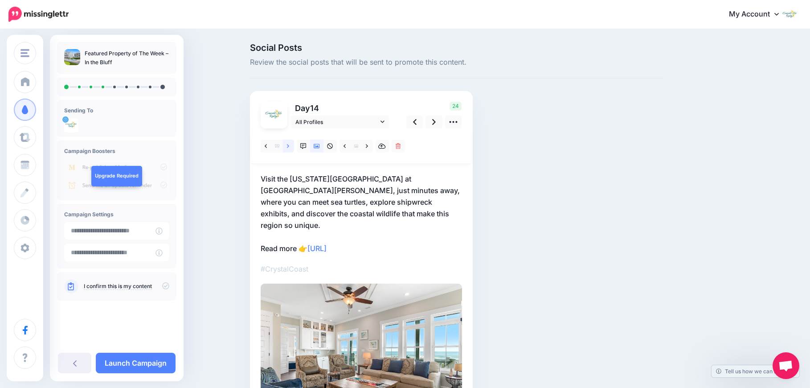
click at [289, 146] on icon at bounding box center [288, 146] width 2 height 6
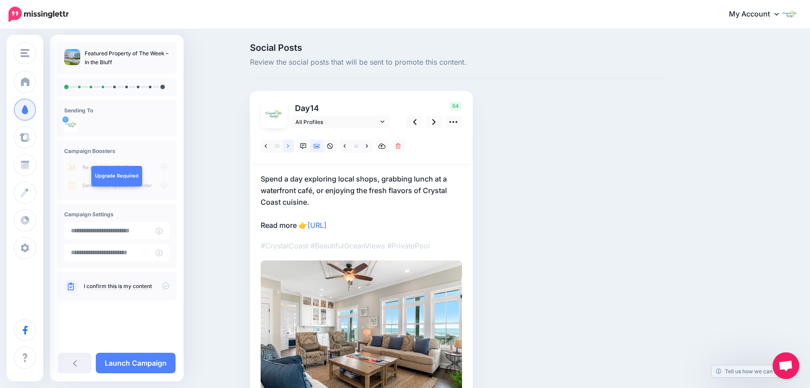
click at [289, 146] on icon at bounding box center [288, 146] width 2 height 6
click at [346, 148] on icon at bounding box center [345, 146] width 2 height 6
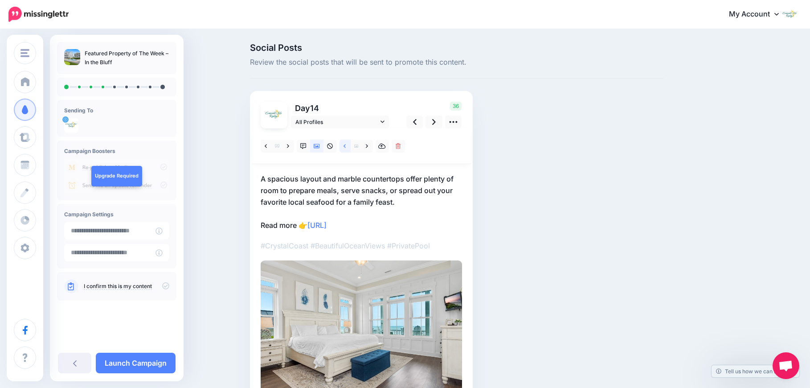
click at [346, 148] on icon at bounding box center [345, 146] width 2 height 6
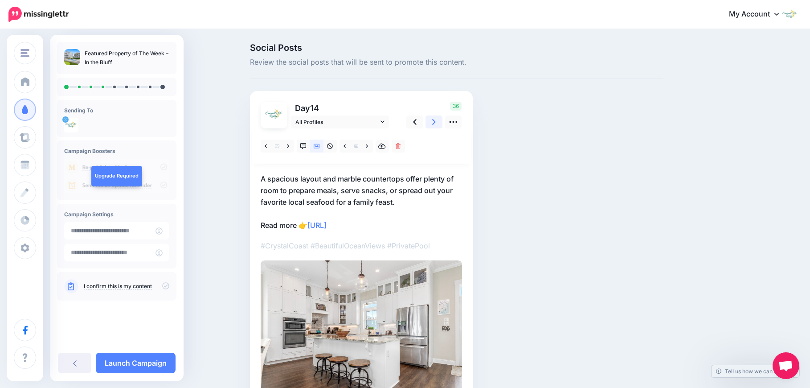
click at [433, 120] on link at bounding box center [434, 121] width 17 height 13
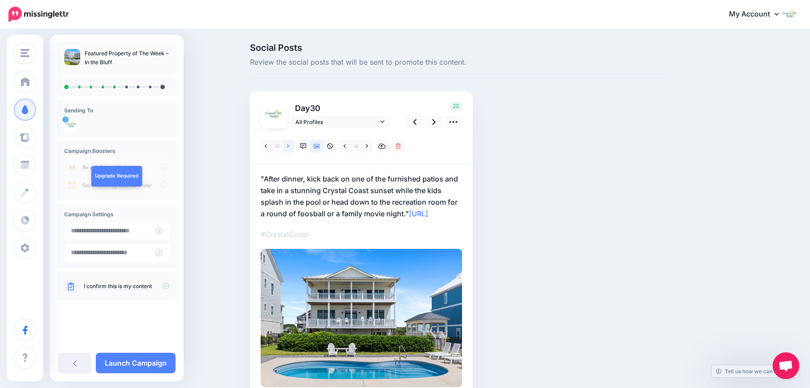
click at [289, 147] on icon at bounding box center [288, 146] width 2 height 6
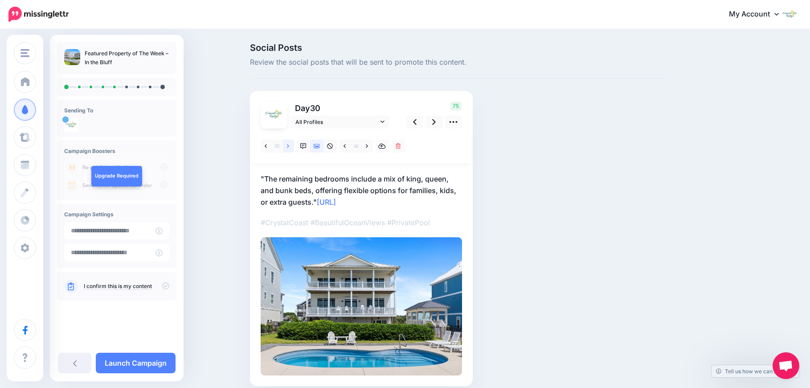
click at [289, 147] on icon at bounding box center [288, 146] width 2 height 6
click at [267, 176] on p ""Just off the kitchen, the open living room invites you to kick back on one of …" at bounding box center [361, 190] width 201 height 35
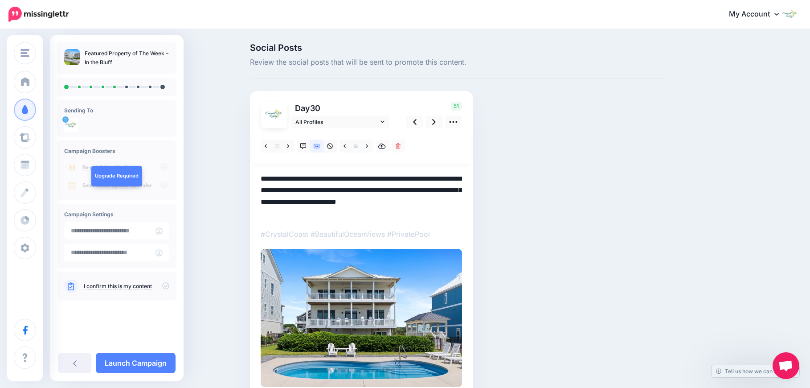
click at [268, 177] on textarea "**********" at bounding box center [361, 196] width 201 height 46
click at [417, 202] on textarea "**********" at bounding box center [361, 196] width 201 height 46
type textarea "**********"
click at [369, 148] on link at bounding box center [367, 146] width 11 height 13
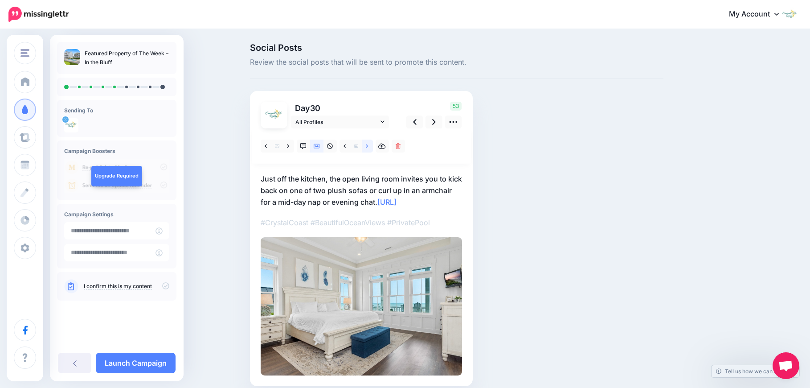
click at [369, 148] on link at bounding box center [367, 146] width 11 height 13
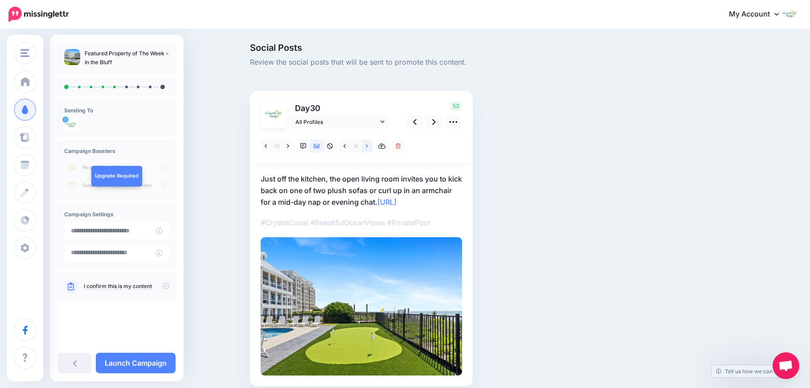
click at [369, 148] on link at bounding box center [367, 146] width 11 height 13
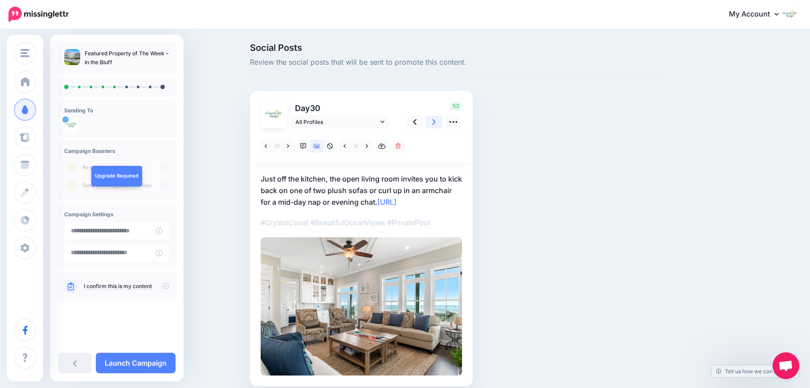
click at [436, 120] on icon at bounding box center [434, 121] width 4 height 9
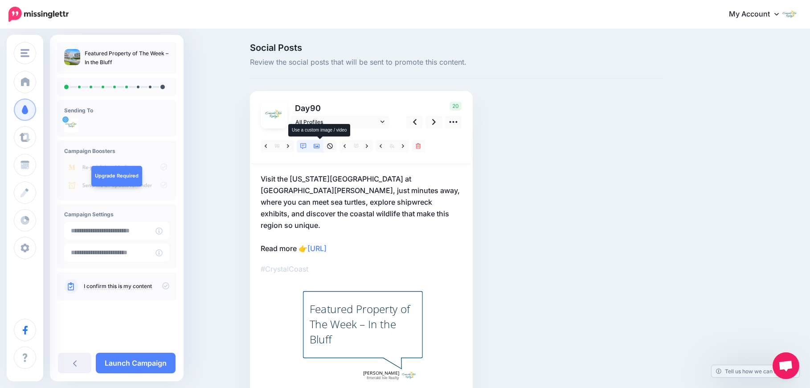
click at [320, 149] on icon at bounding box center [317, 146] width 6 height 6
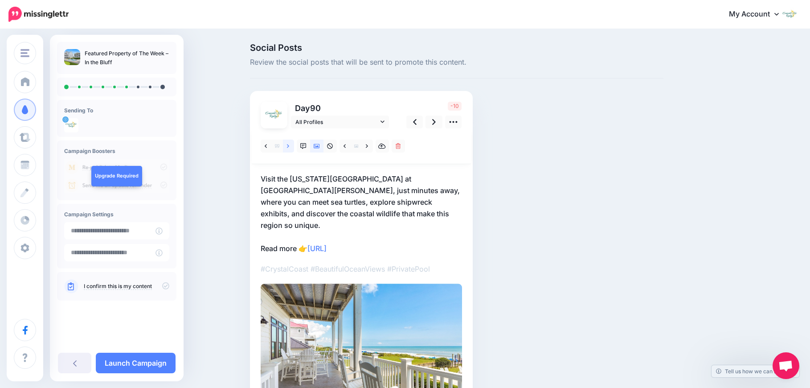
click at [289, 147] on icon at bounding box center [288, 146] width 2 height 6
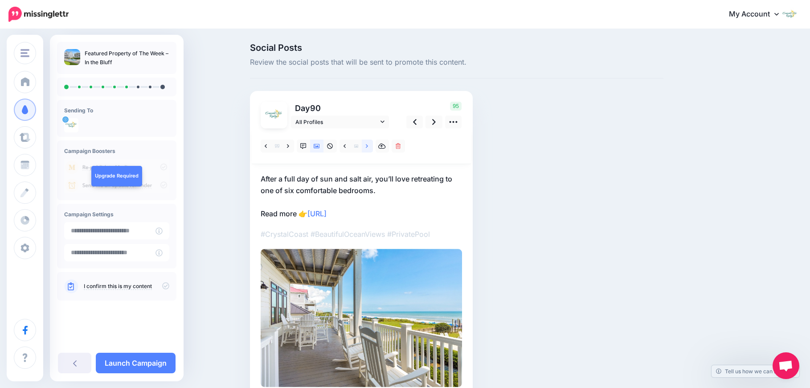
click at [369, 150] on link at bounding box center [367, 146] width 11 height 13
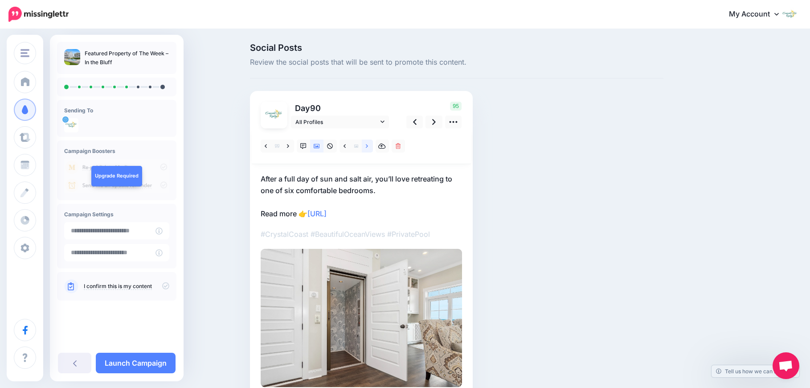
click at [369, 150] on link at bounding box center [367, 146] width 11 height 13
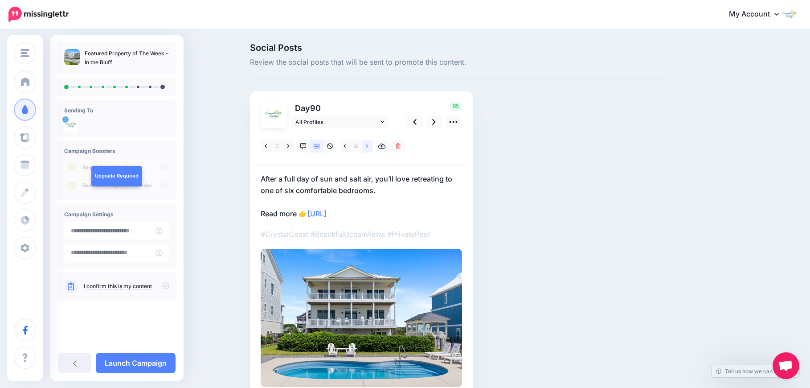
click at [369, 150] on link at bounding box center [367, 146] width 11 height 13
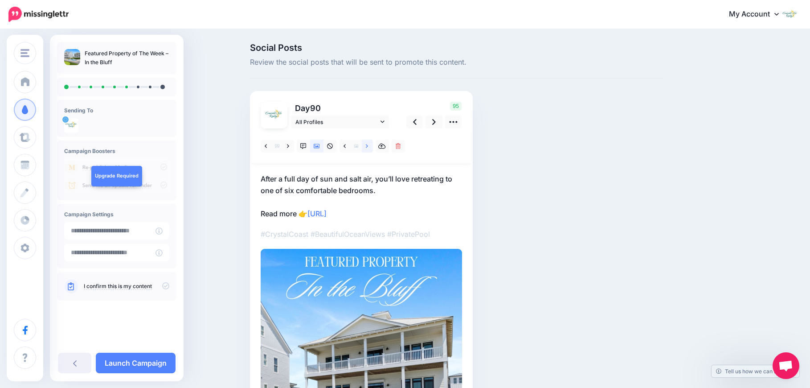
click at [369, 150] on link at bounding box center [367, 146] width 11 height 13
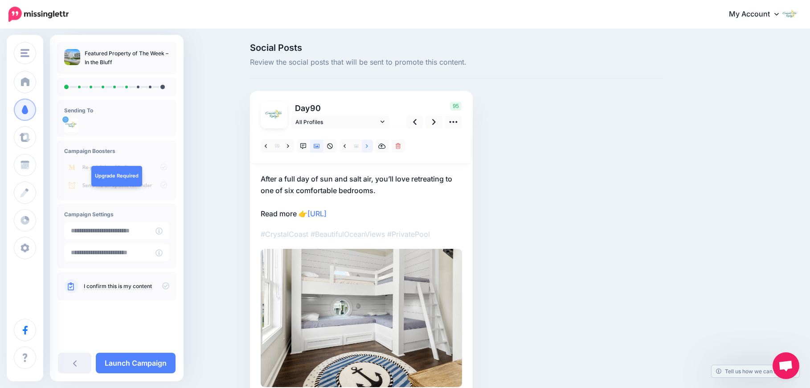
click at [369, 150] on link at bounding box center [367, 146] width 11 height 13
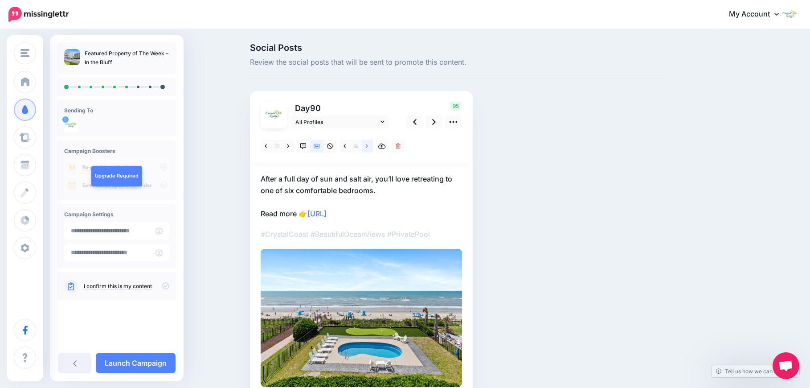
click at [369, 150] on link at bounding box center [367, 146] width 11 height 13
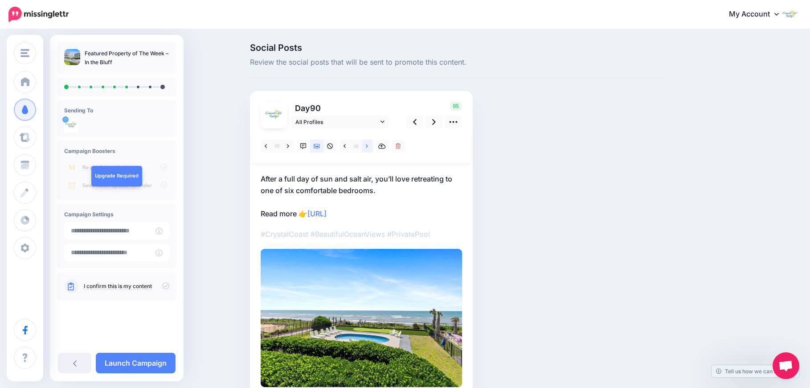
click at [368, 149] on icon at bounding box center [367, 146] width 2 height 6
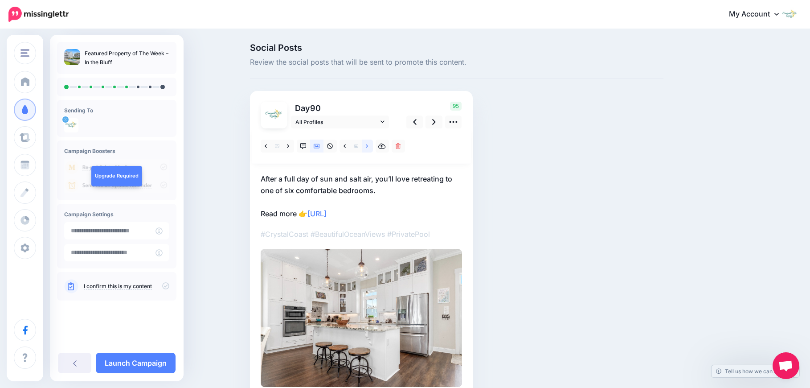
click at [368, 148] on icon at bounding box center [367, 146] width 2 height 6
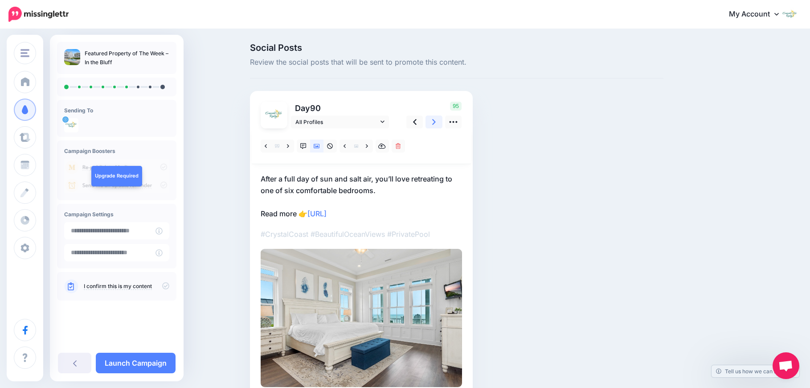
click at [436, 124] on icon at bounding box center [434, 121] width 4 height 9
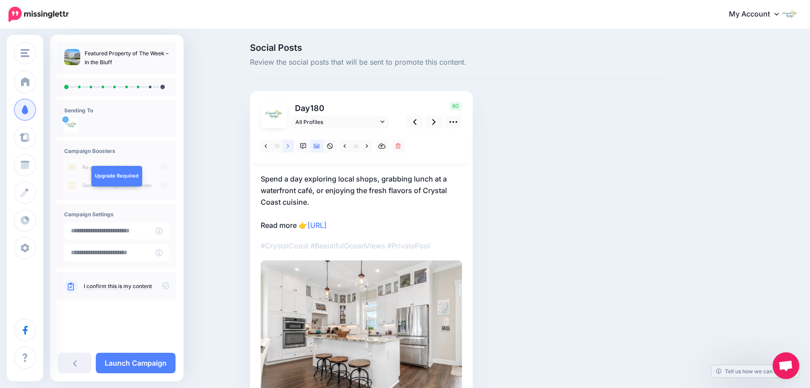
click at [289, 147] on icon at bounding box center [288, 146] width 2 height 6
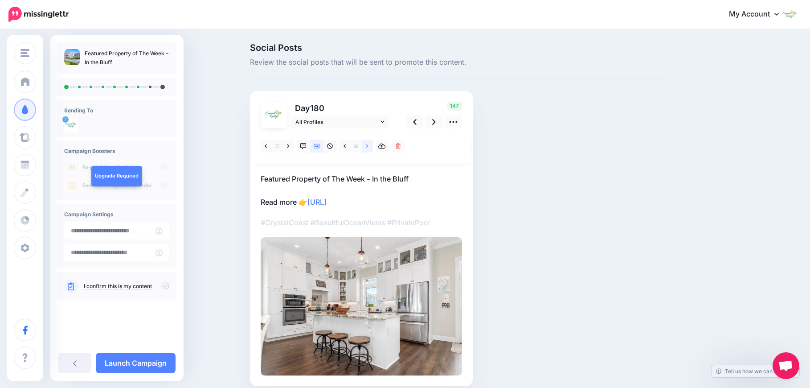
click at [369, 146] on link at bounding box center [367, 146] width 11 height 13
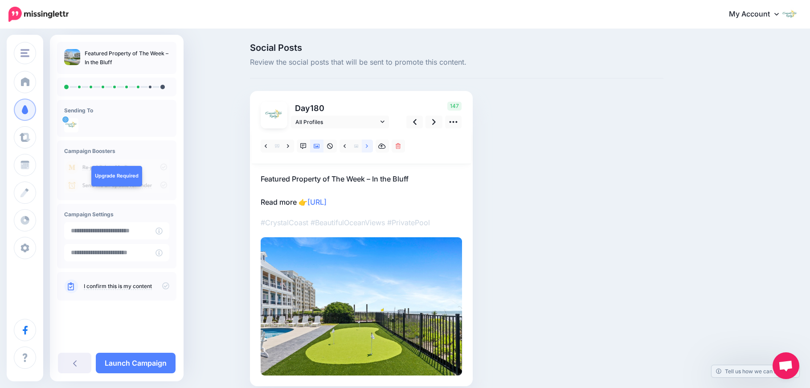
click at [369, 146] on link at bounding box center [367, 146] width 11 height 13
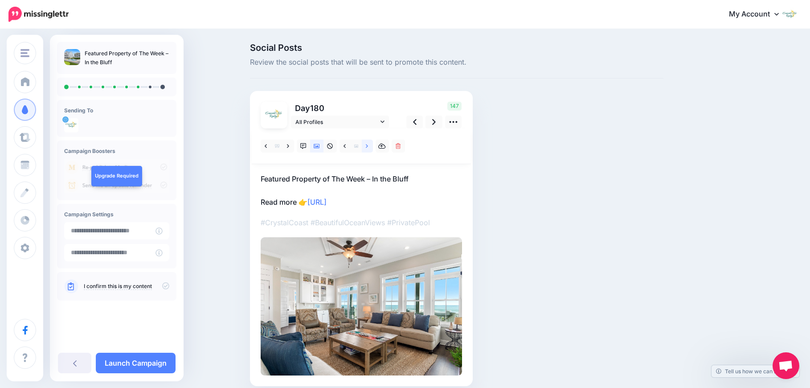
click at [369, 146] on link at bounding box center [367, 146] width 11 height 13
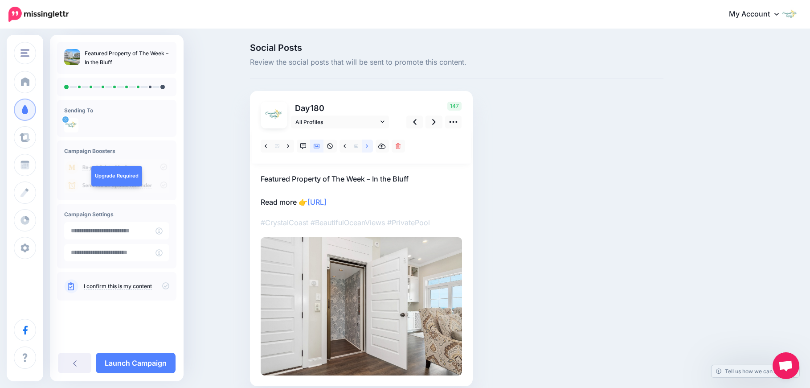
click at [369, 146] on link at bounding box center [367, 146] width 11 height 13
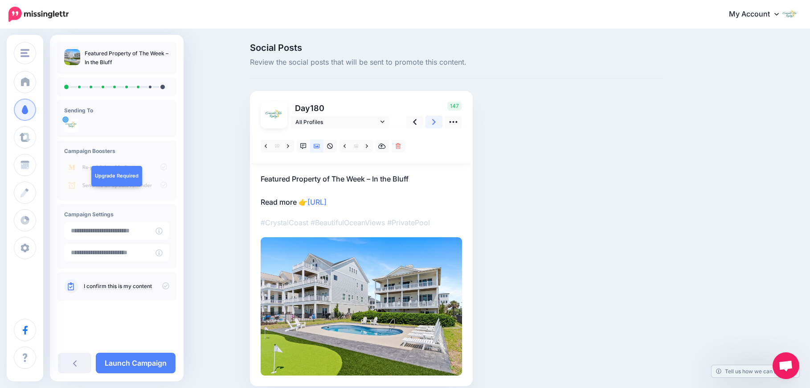
click at [436, 123] on icon at bounding box center [434, 121] width 4 height 9
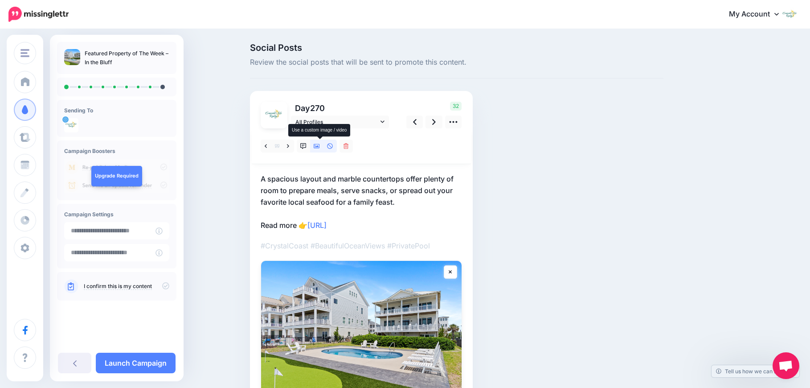
click at [320, 146] on icon at bounding box center [317, 146] width 6 height 4
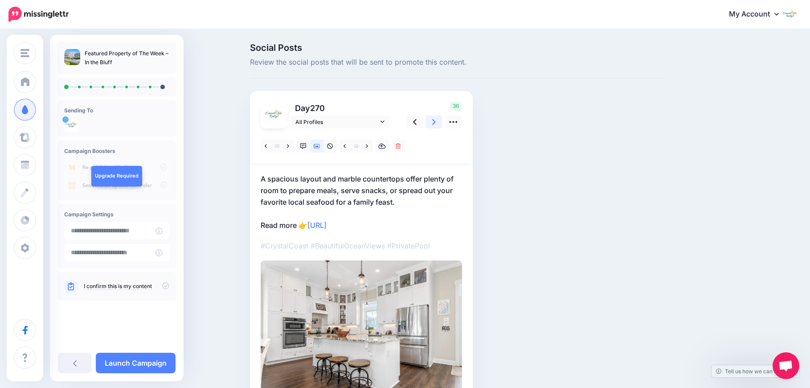
click at [434, 123] on link at bounding box center [434, 121] width 17 height 13
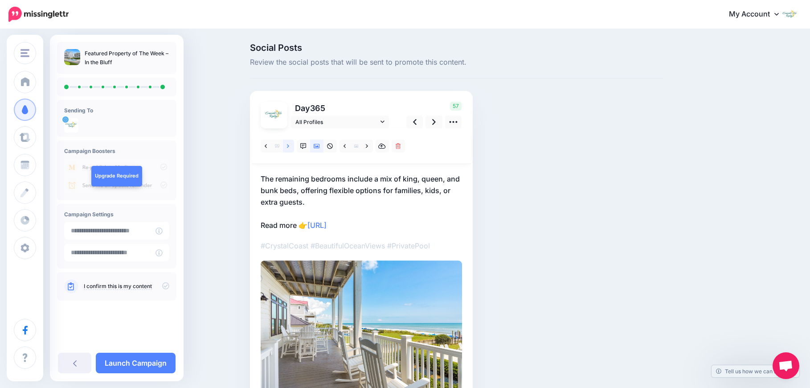
click at [289, 147] on icon at bounding box center [288, 146] width 2 height 6
click at [434, 125] on link at bounding box center [434, 121] width 17 height 13
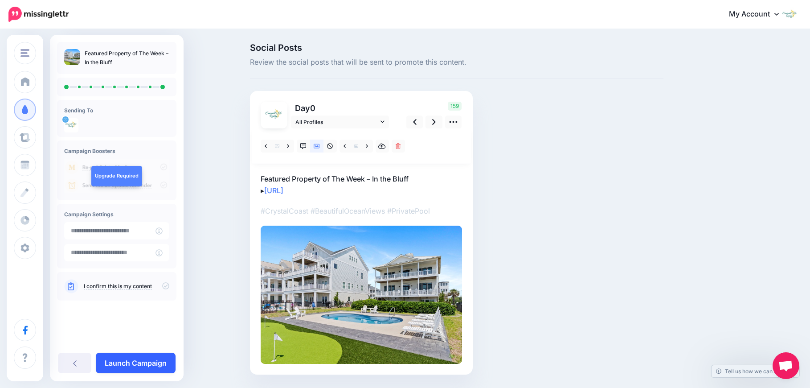
click at [168, 364] on link "Launch Campaign" at bounding box center [136, 363] width 80 height 21
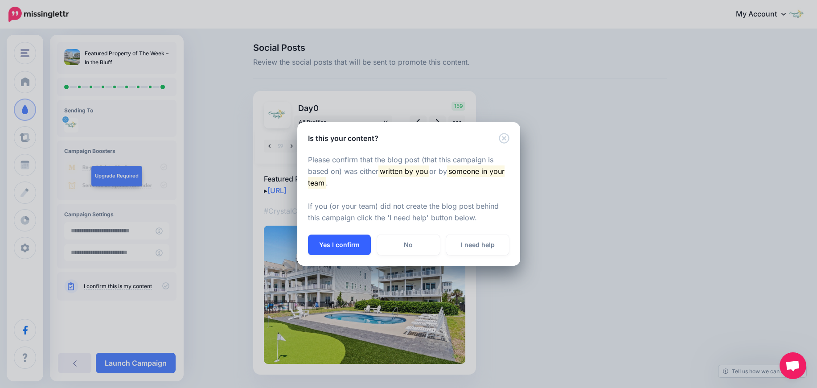
click at [330, 242] on button "Yes I confirm" at bounding box center [339, 244] width 63 height 21
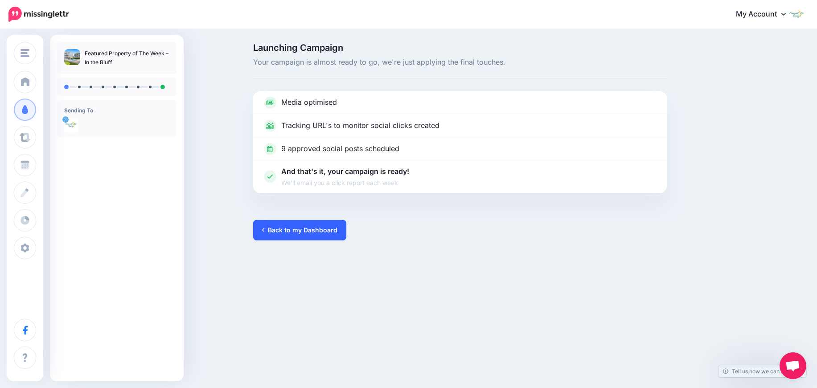
click at [321, 229] on link "Back to my Dashboard" at bounding box center [299, 230] width 93 height 21
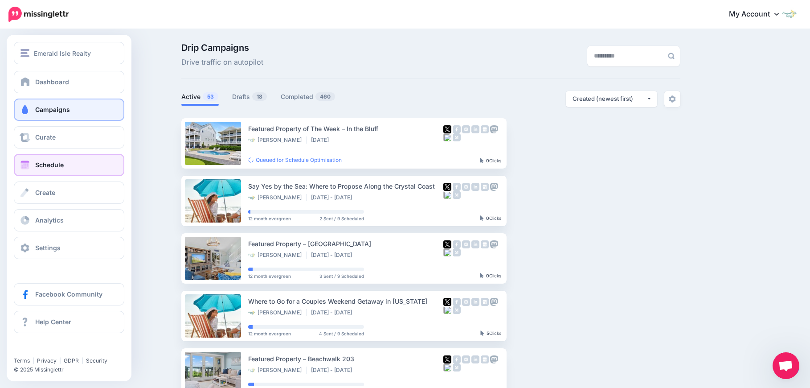
click at [37, 167] on span "Schedule" at bounding box center [49, 165] width 29 height 8
